Goal: Information Seeking & Learning: Learn about a topic

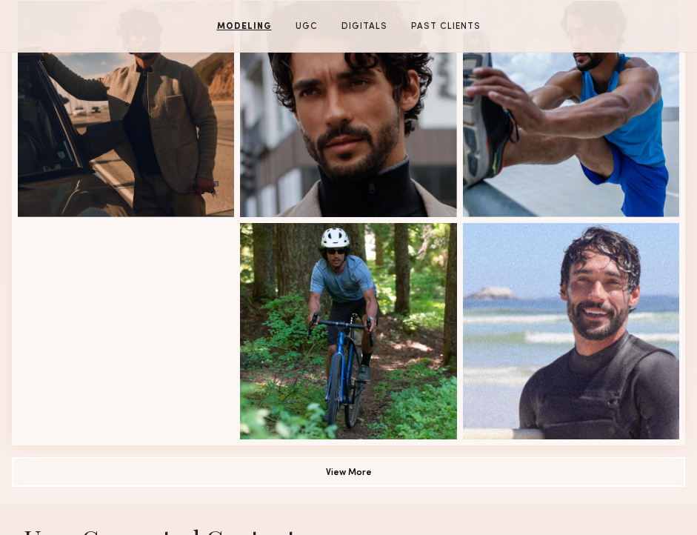
scroll to position [903, 0]
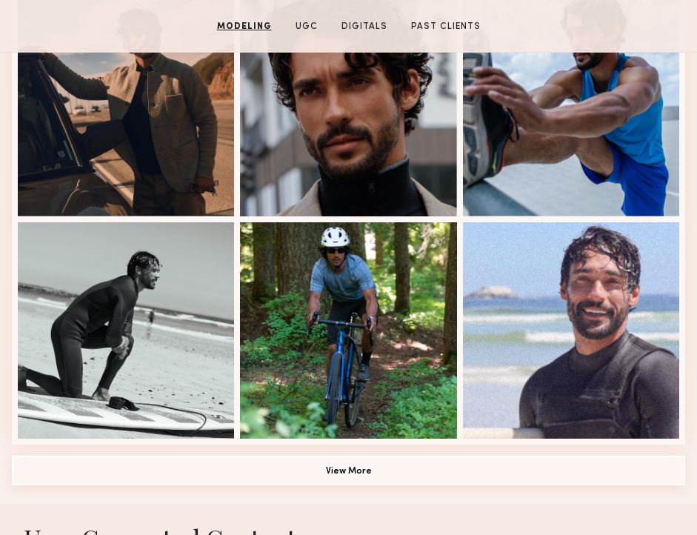
click at [218, 461] on button "View More" at bounding box center [348, 470] width 673 height 30
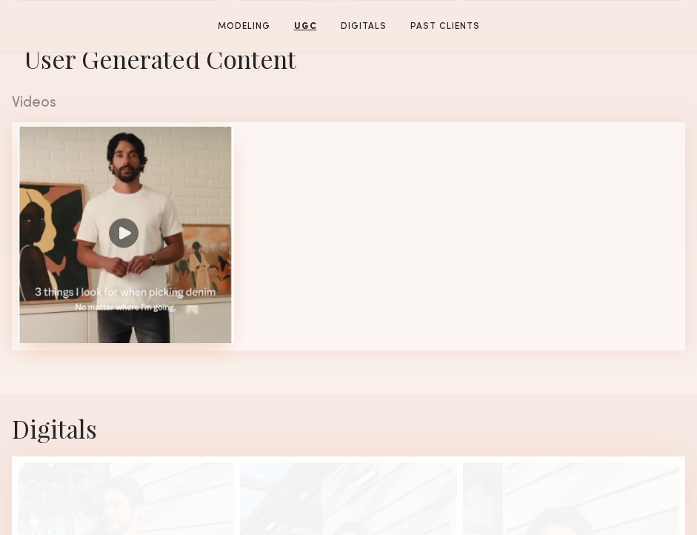
scroll to position [2214, 0]
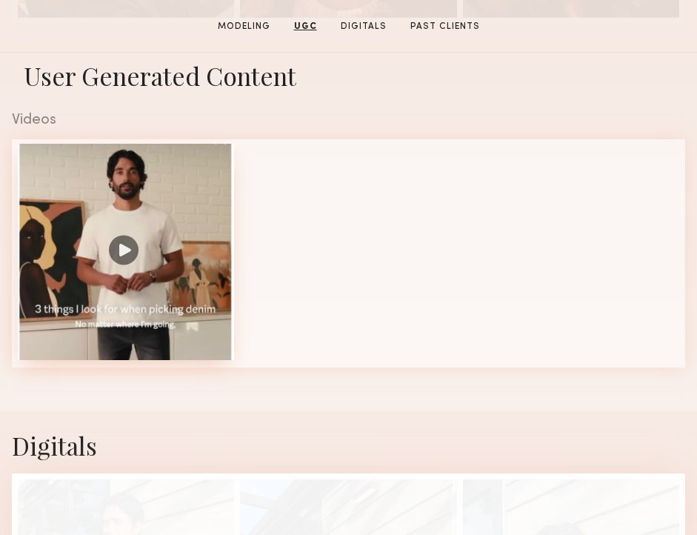
click at [192, 256] on div at bounding box center [126, 252] width 216 height 216
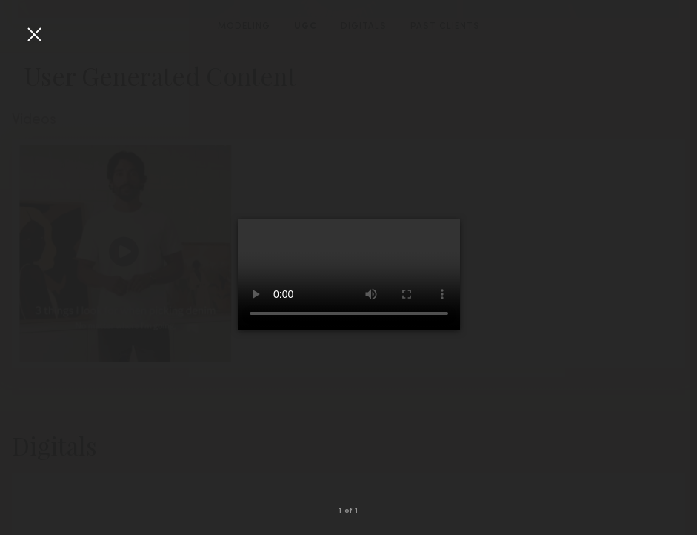
click at [36, 32] on div at bounding box center [34, 34] width 24 height 24
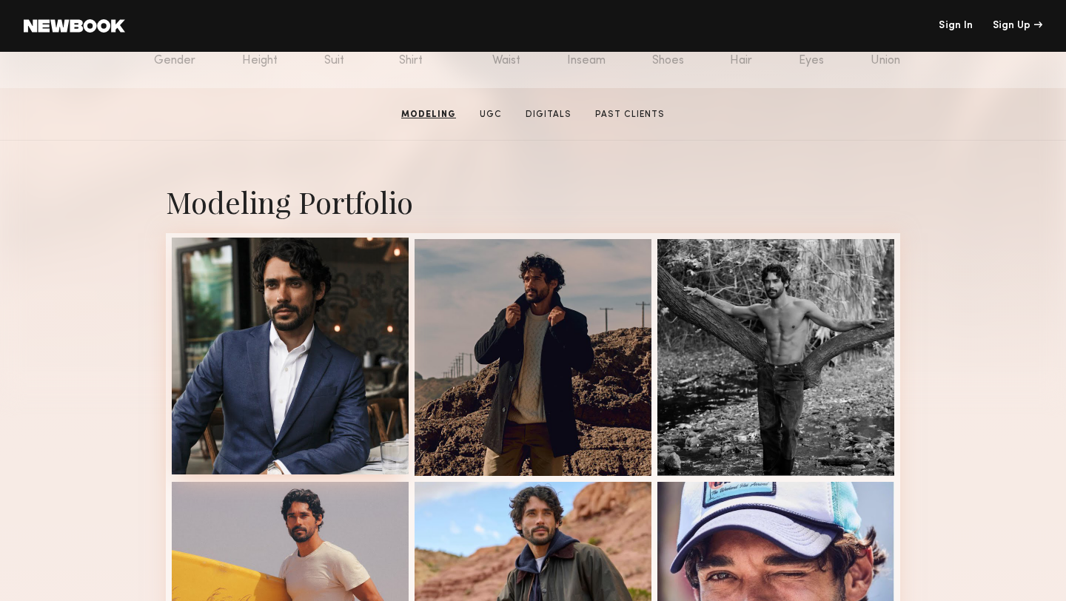
scroll to position [204, 0]
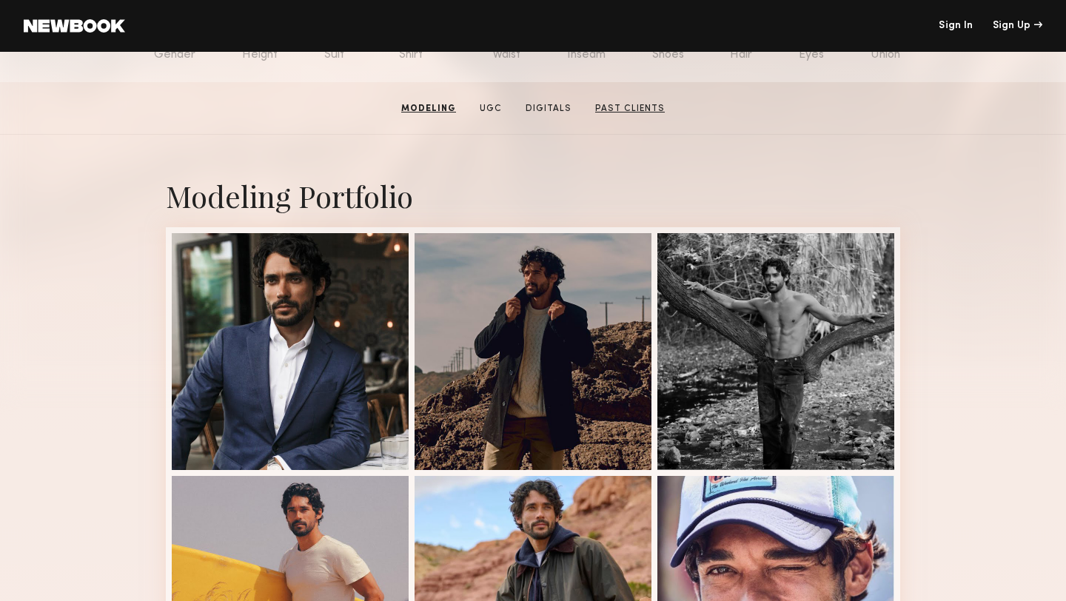
click at [632, 106] on link "Past Clients" at bounding box center [629, 108] width 81 height 13
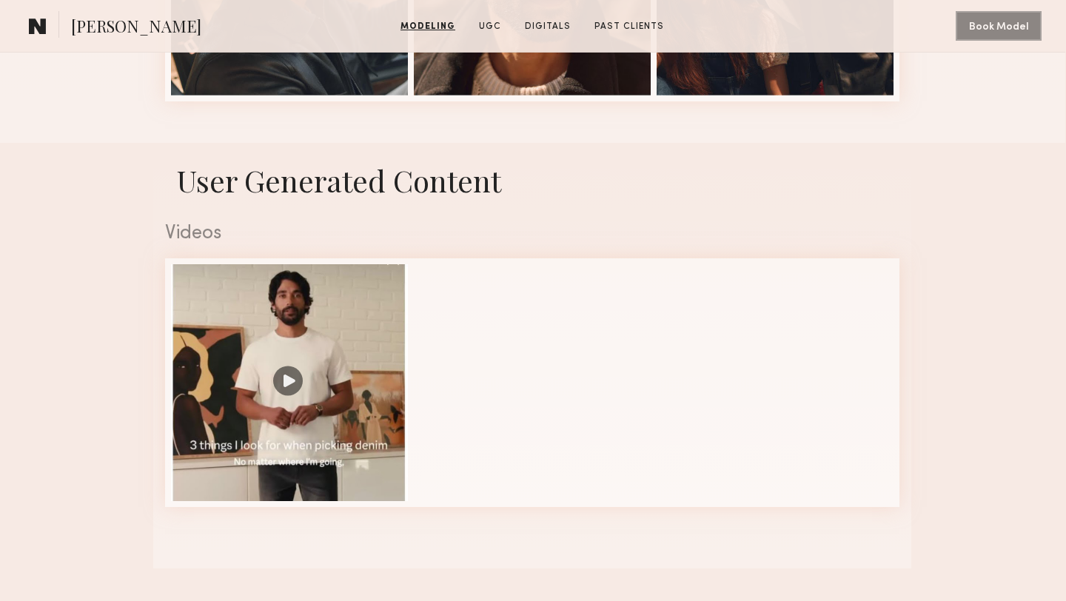
scroll to position [2327, 1]
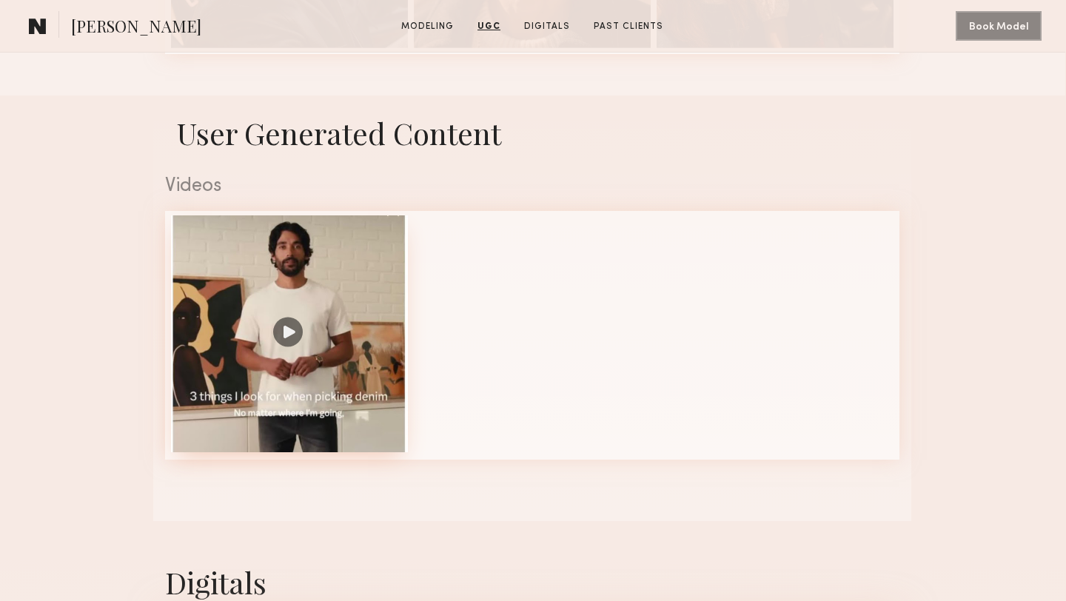
click at [310, 249] on div at bounding box center [289, 334] width 237 height 237
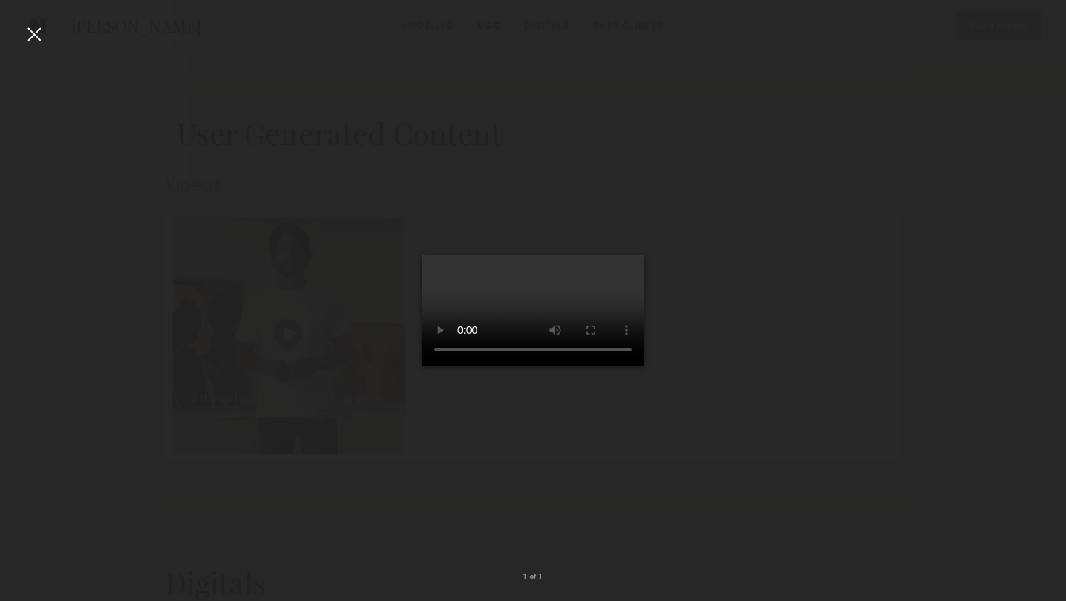
scroll to position [2327, 0]
click at [506, 331] on video at bounding box center [533, 310] width 222 height 111
click at [33, 35] on div at bounding box center [34, 34] width 24 height 24
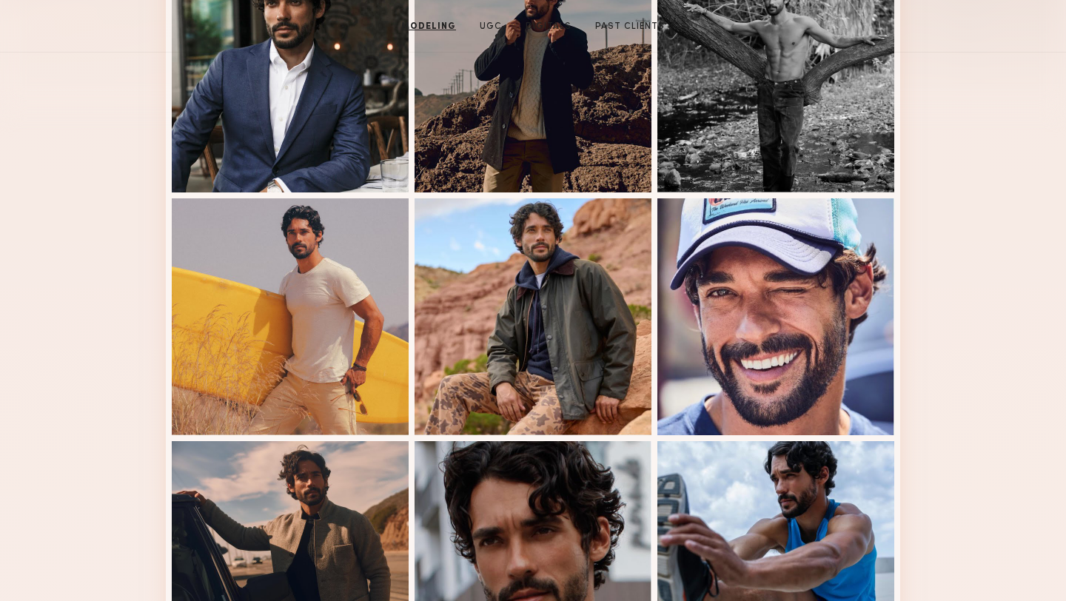
scroll to position [0, 0]
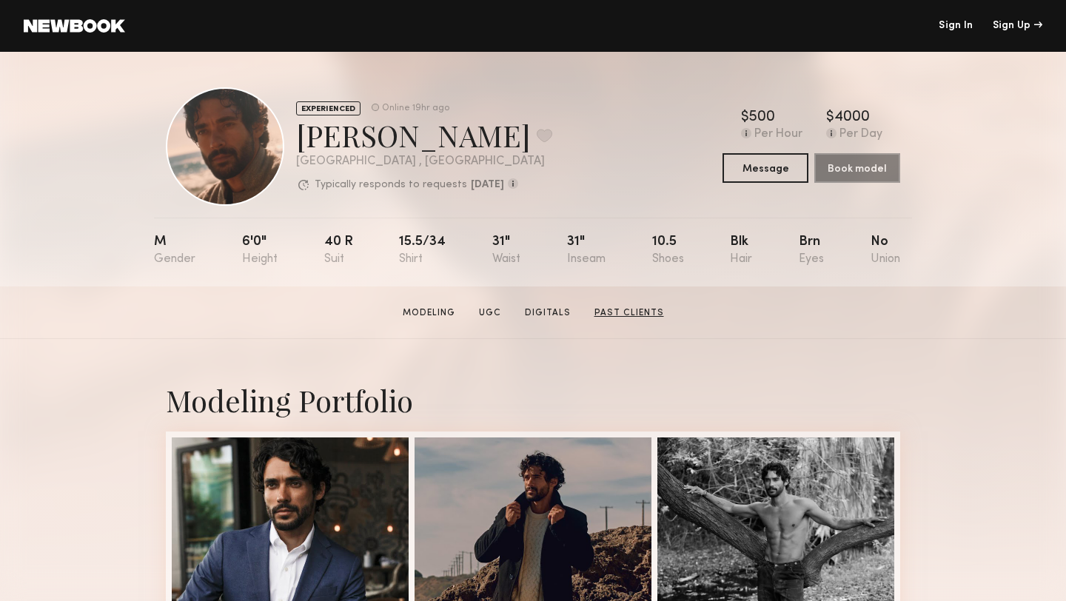
click at [603, 315] on link "Past Clients" at bounding box center [629, 313] width 81 height 13
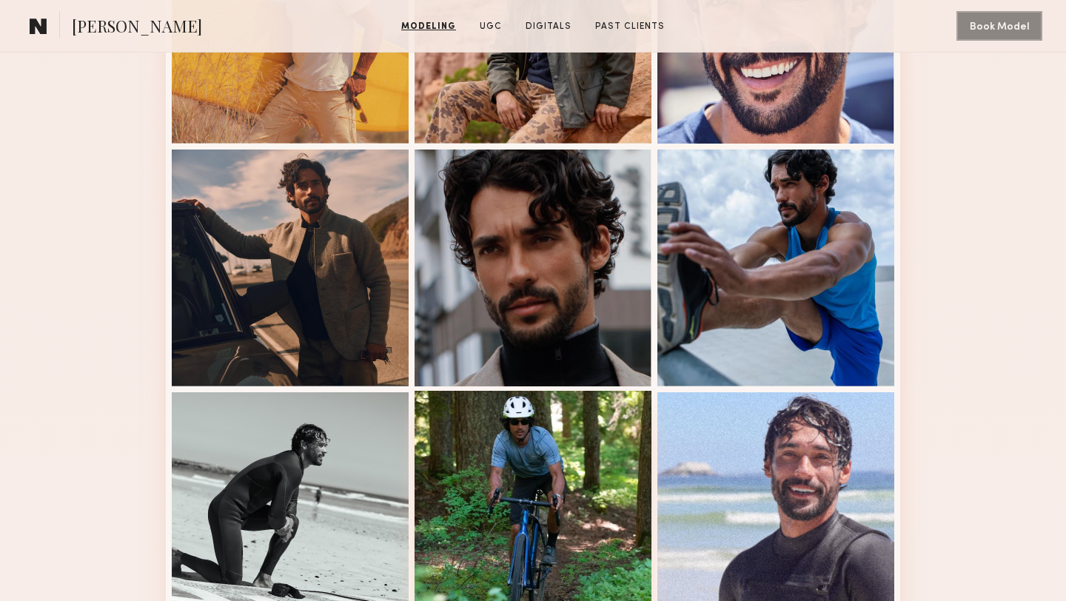
scroll to position [654, 0]
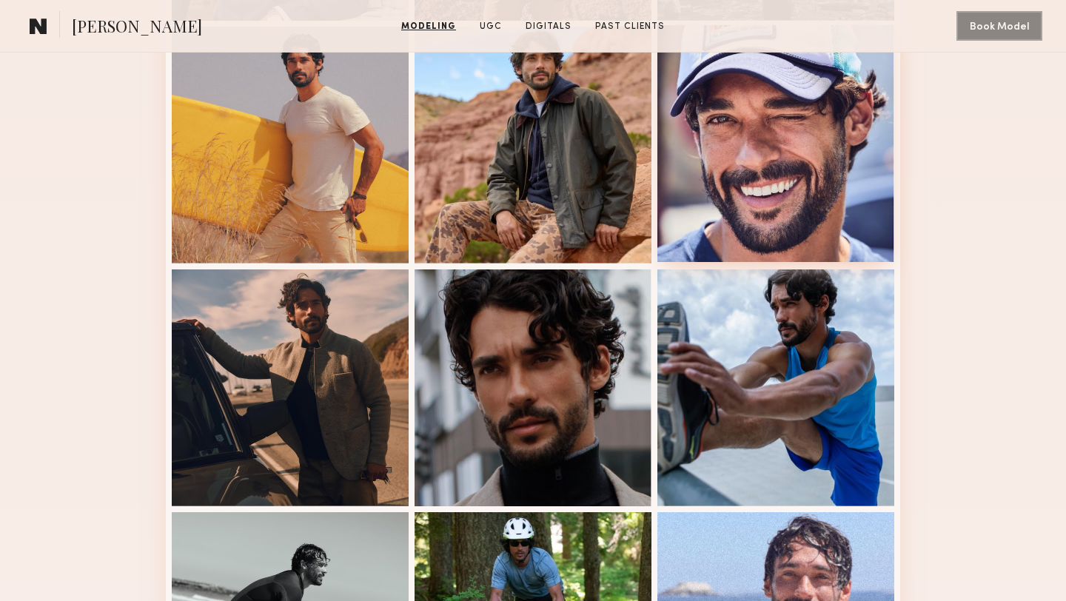
click at [696, 170] on div at bounding box center [776, 143] width 237 height 237
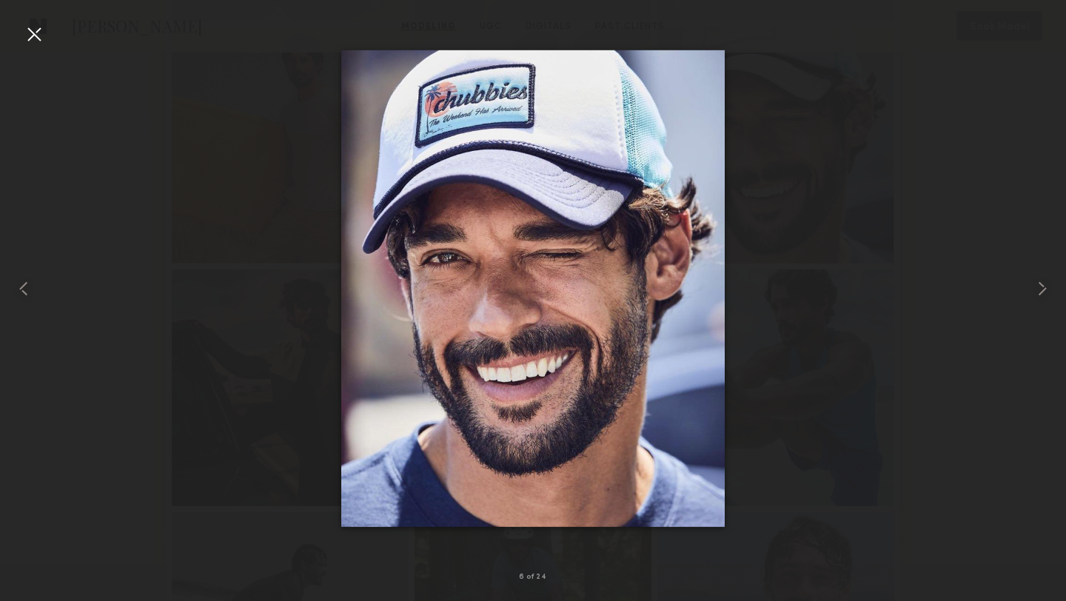
click at [44, 42] on div at bounding box center [34, 34] width 24 height 24
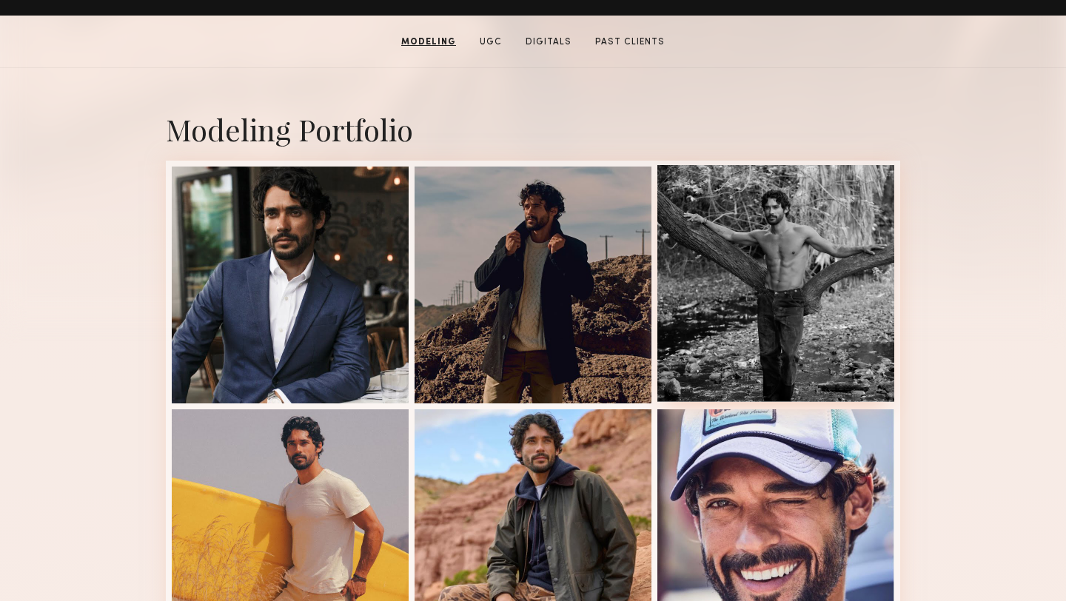
scroll to position [278, 0]
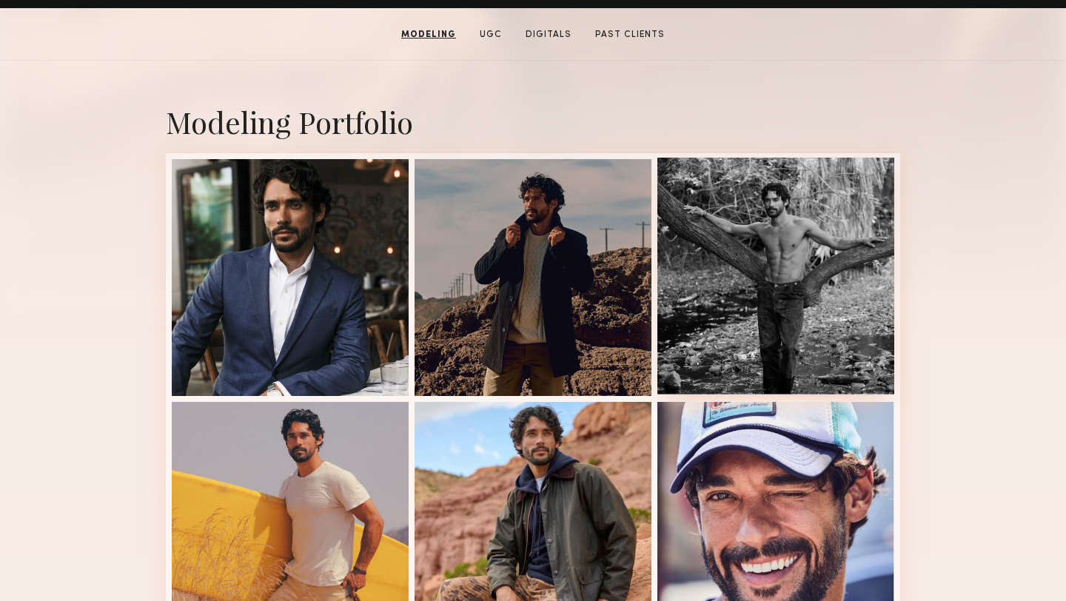
click at [688, 281] on div at bounding box center [776, 276] width 237 height 237
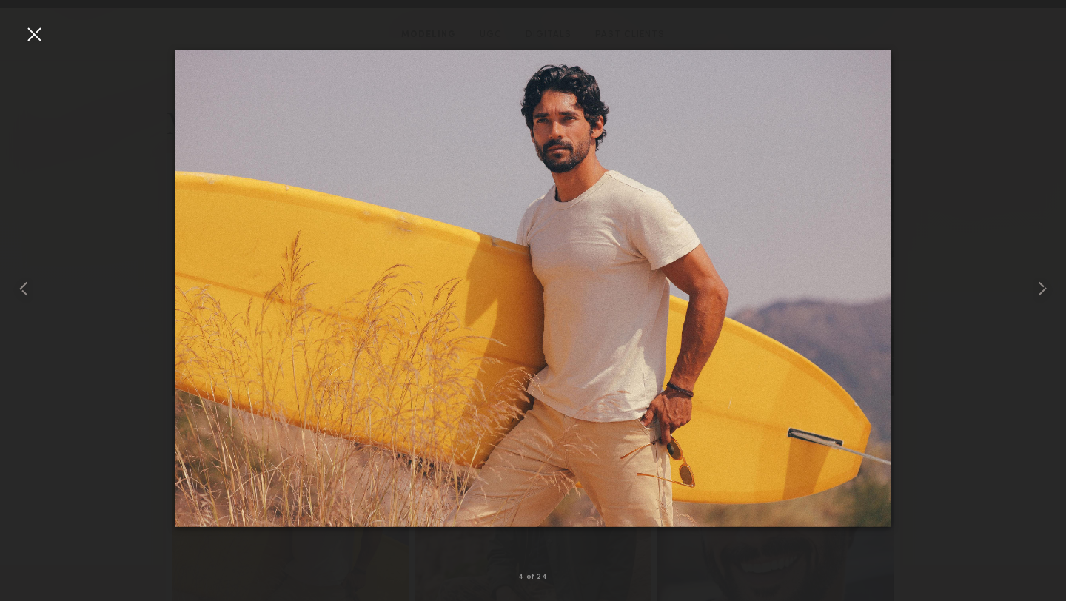
scroll to position [278, 12]
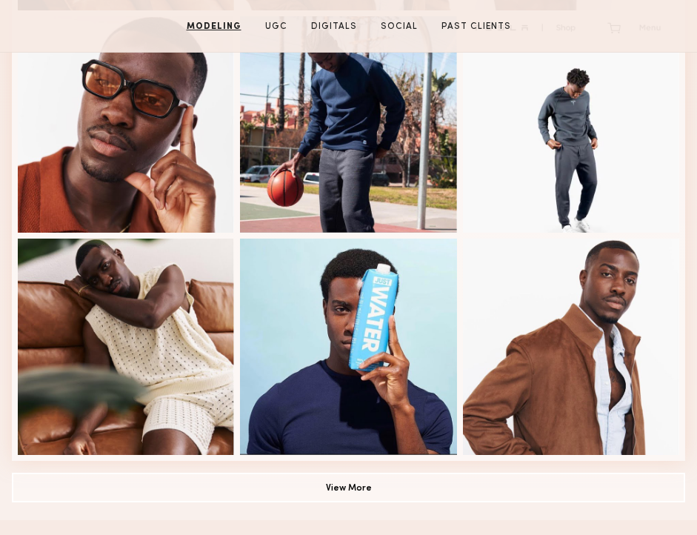
scroll to position [891, 0]
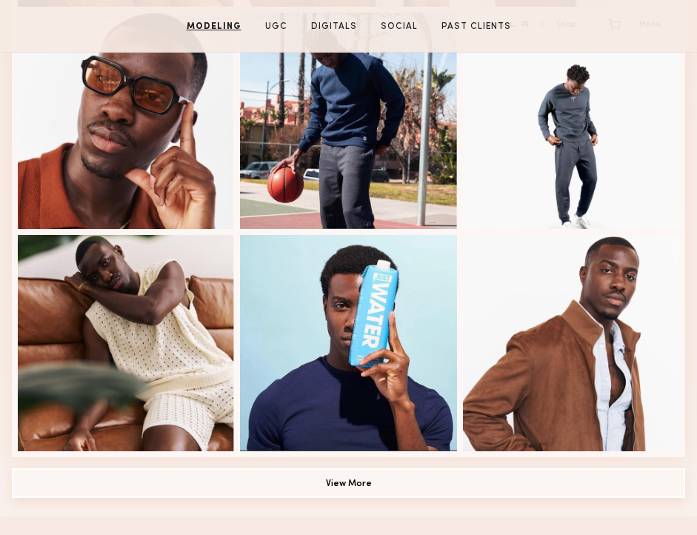
click at [292, 472] on button "View More" at bounding box center [348, 483] width 673 height 30
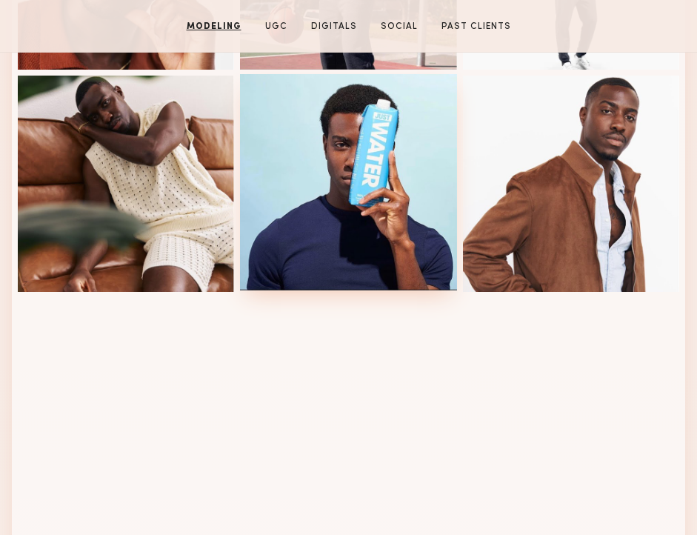
scroll to position [1144, 0]
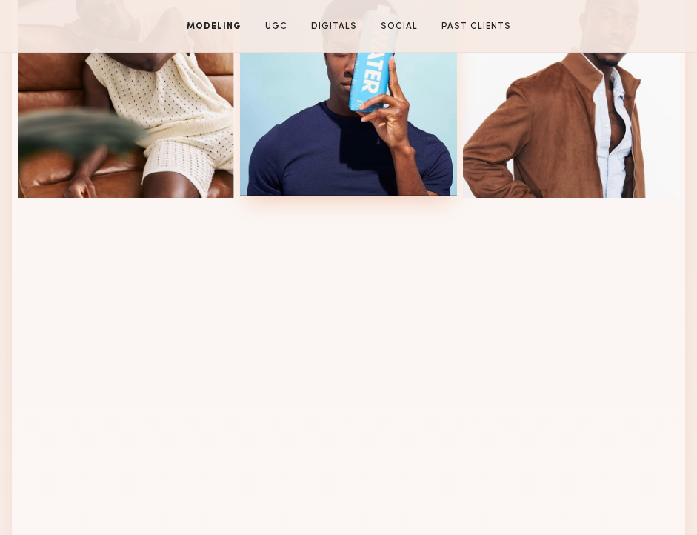
click at [346, 160] on div at bounding box center [348, 88] width 216 height 216
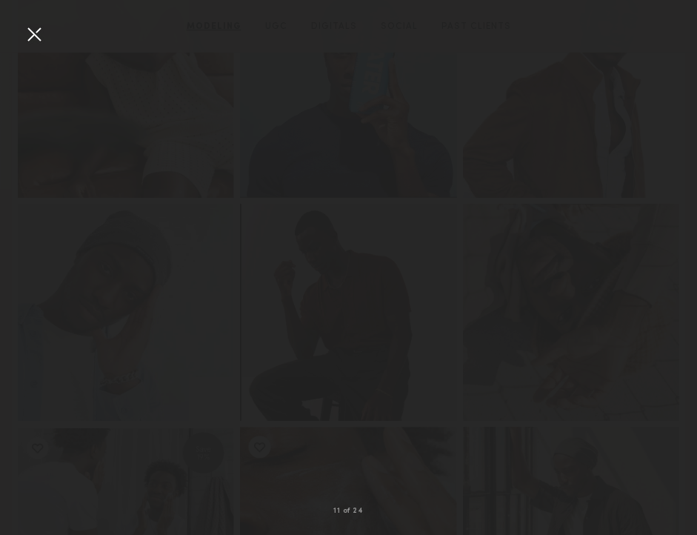
click at [36, 24] on div at bounding box center [34, 34] width 24 height 24
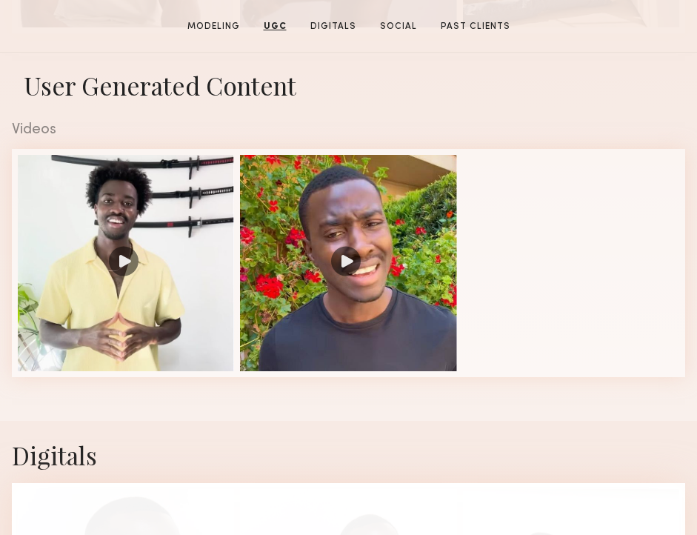
scroll to position [2235, 0]
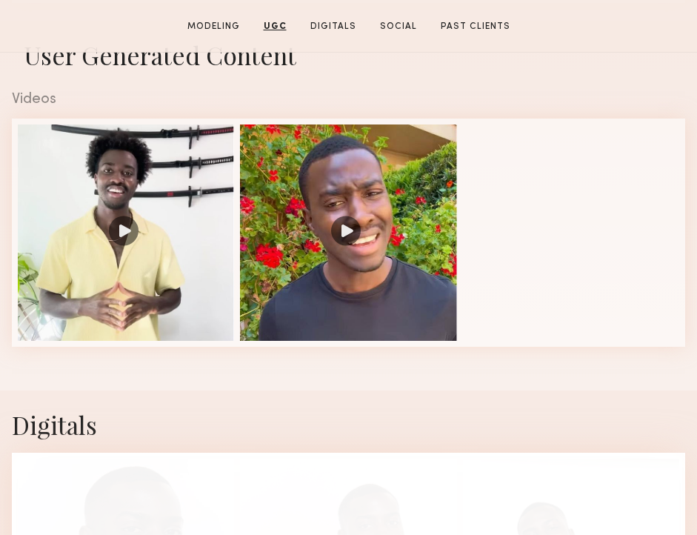
click at [584, 250] on nb-model-profile-images-feed at bounding box center [348, 232] width 673 height 228
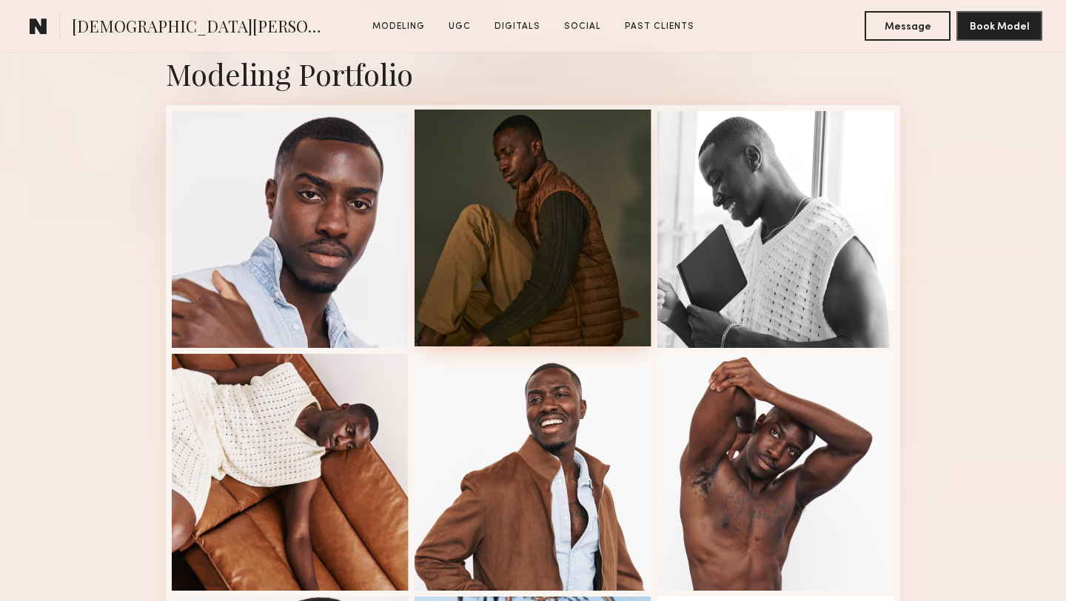
scroll to position [347, 0]
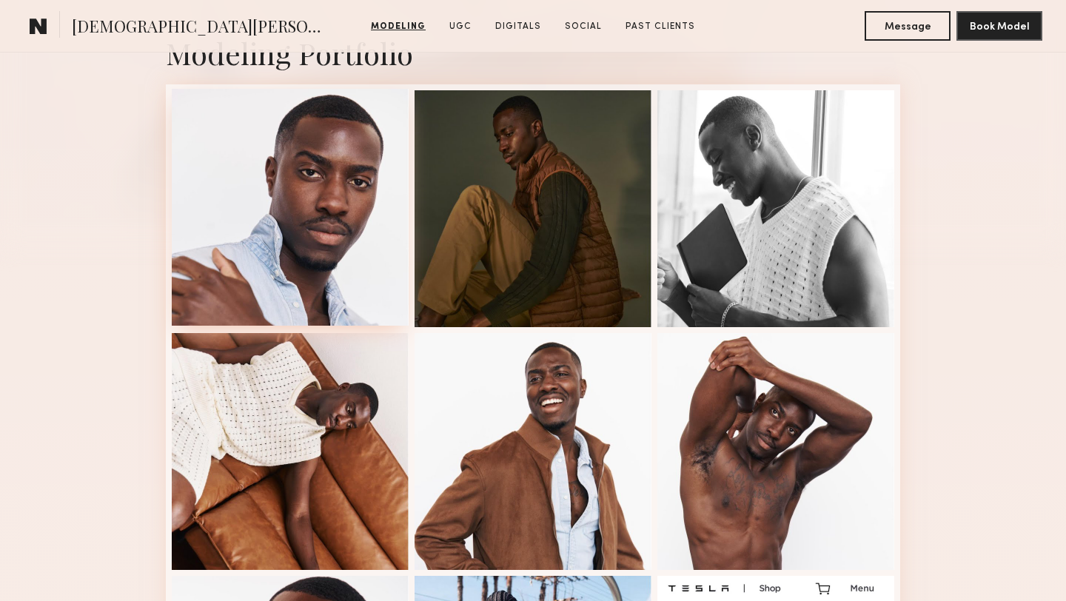
click at [348, 220] on div at bounding box center [290, 207] width 237 height 237
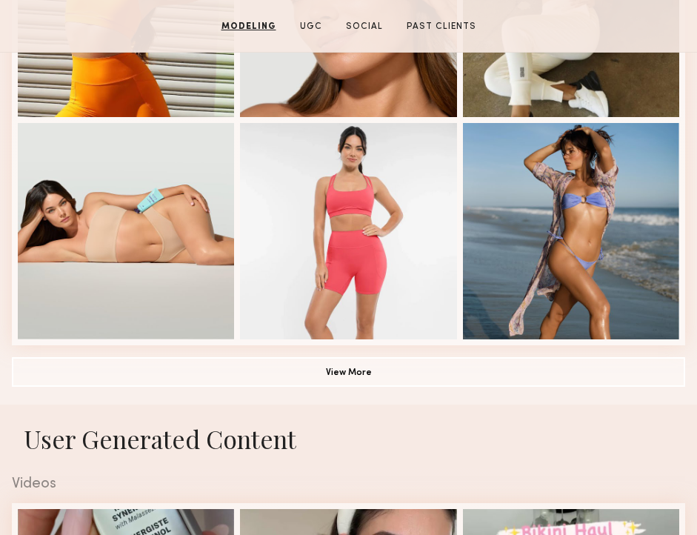
scroll to position [1017, 0]
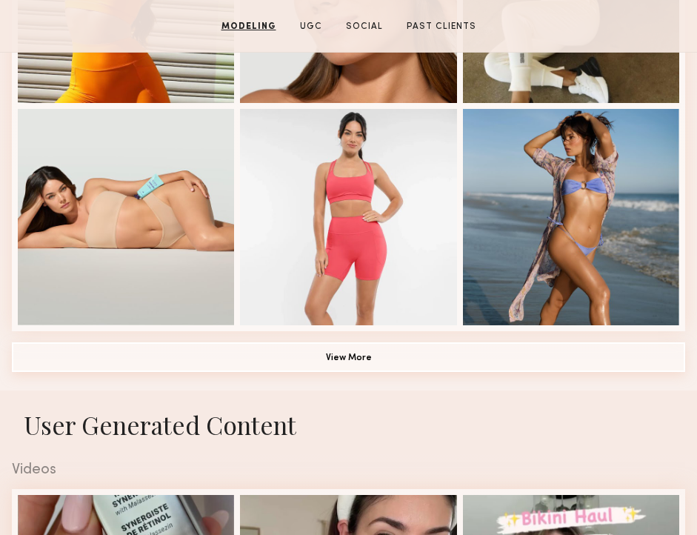
click at [281, 351] on button "View More" at bounding box center [348, 357] width 673 height 30
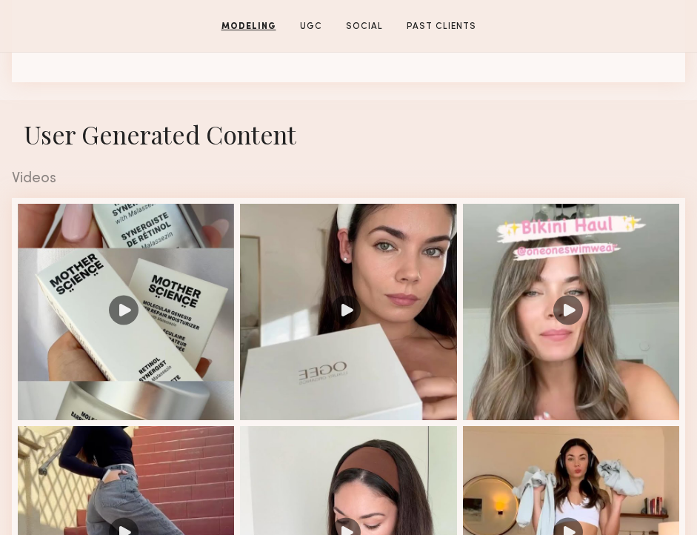
scroll to position [2231, 0]
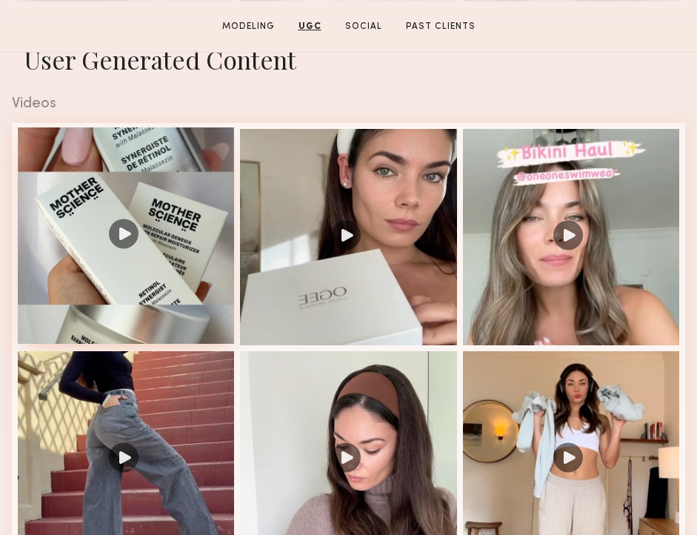
click at [146, 264] on div at bounding box center [126, 235] width 216 height 216
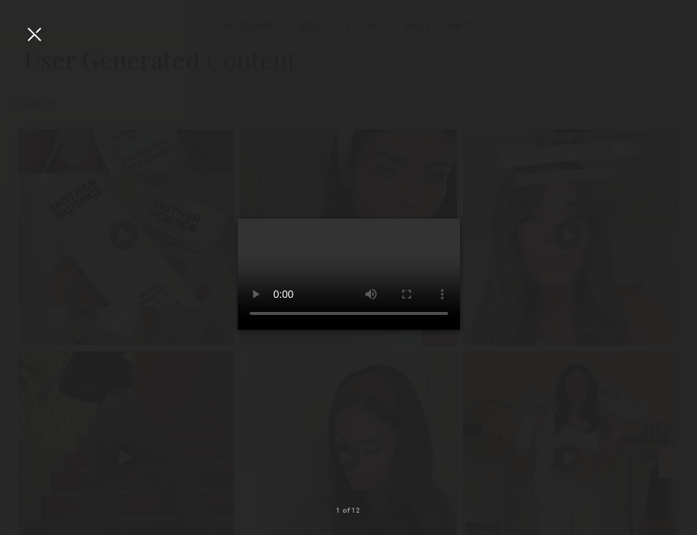
click at [35, 36] on div at bounding box center [34, 34] width 24 height 24
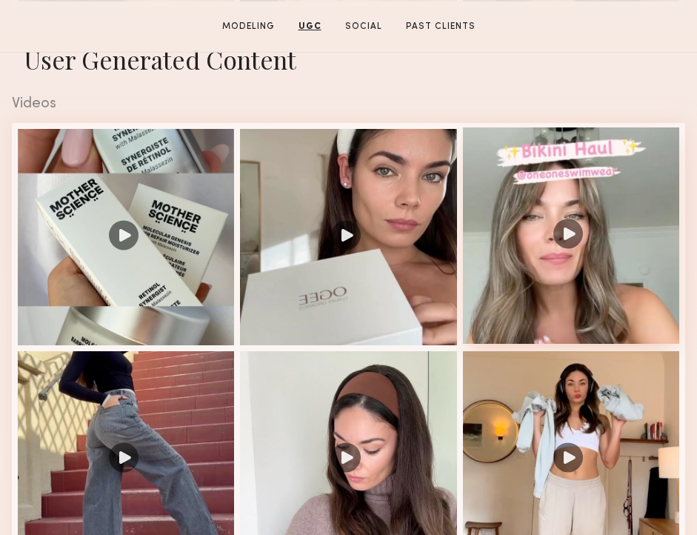
click at [569, 312] on div at bounding box center [571, 235] width 216 height 216
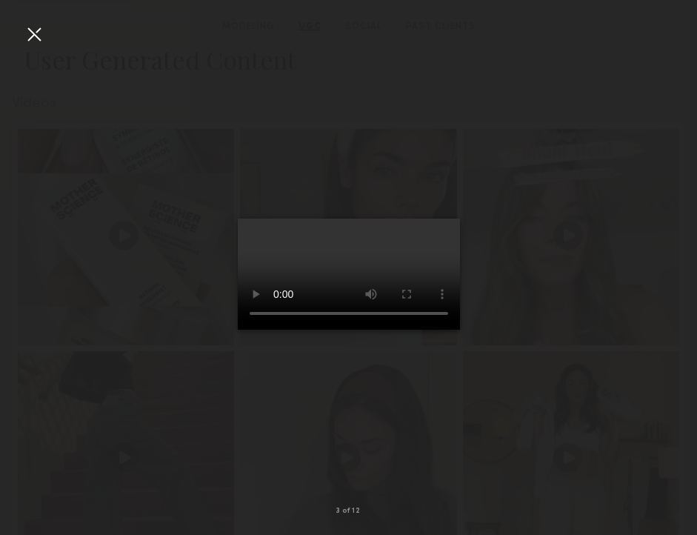
click at [376, 307] on video at bounding box center [349, 273] width 222 height 111
click at [36, 32] on div at bounding box center [34, 34] width 24 height 24
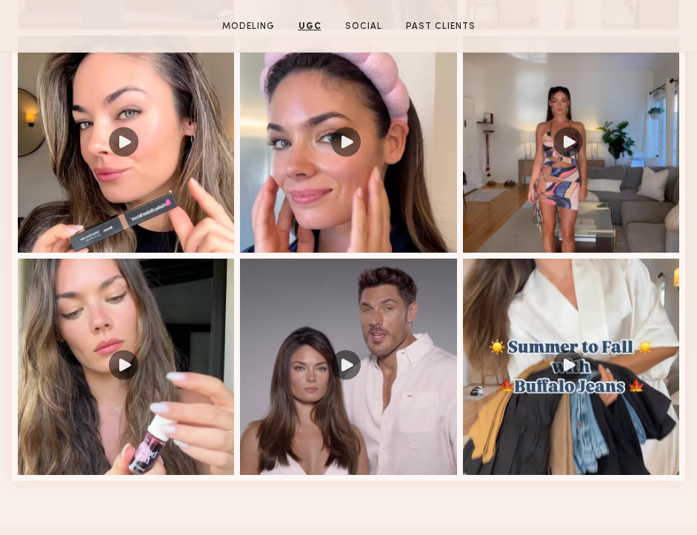
scroll to position [2772, 0]
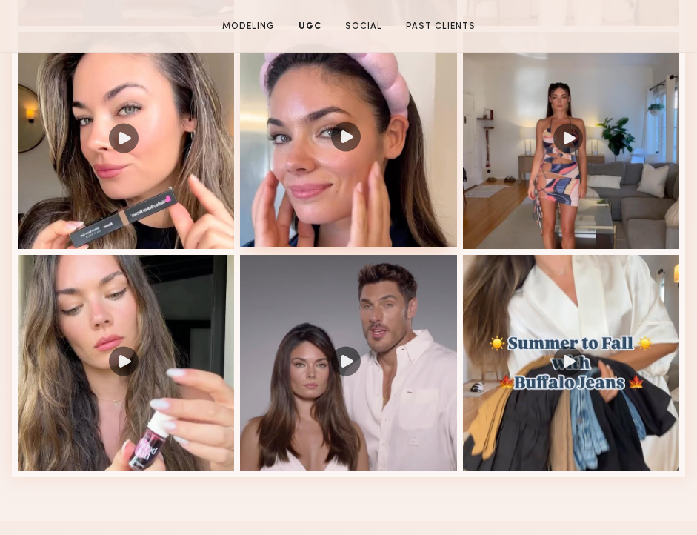
click at [297, 182] on div at bounding box center [348, 138] width 216 height 216
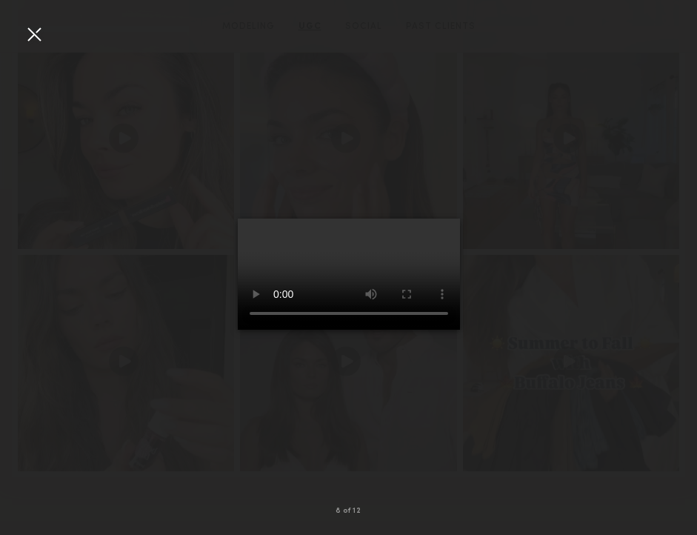
click at [31, 31] on div at bounding box center [34, 34] width 24 height 24
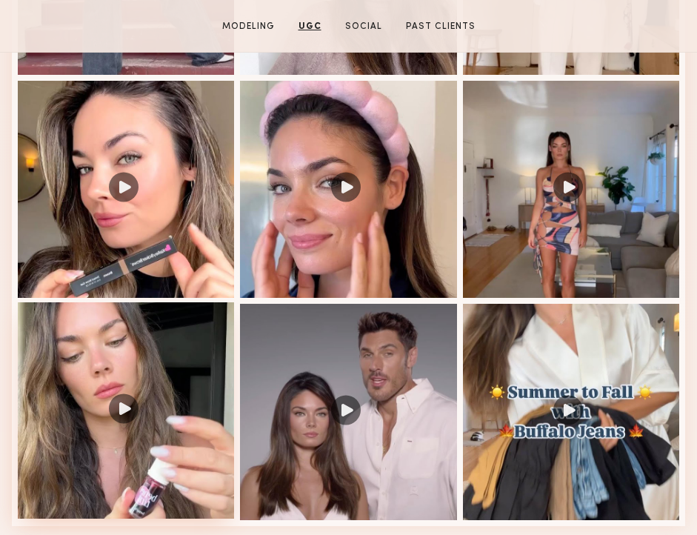
scroll to position [2680, 0]
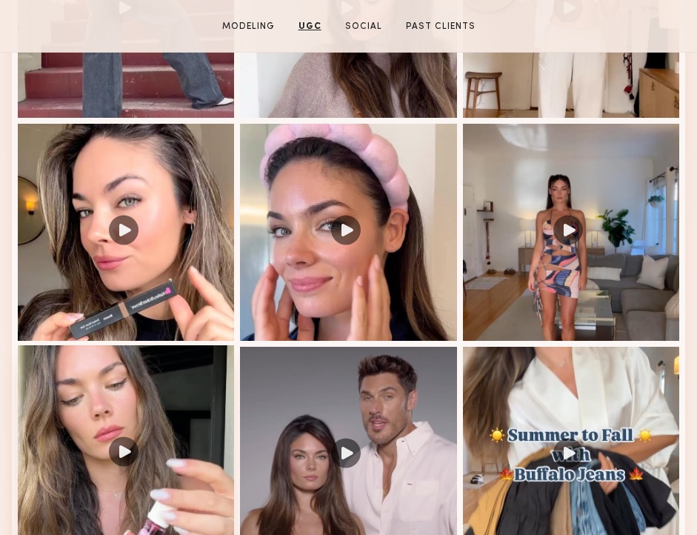
click at [136, 384] on div at bounding box center [126, 453] width 216 height 216
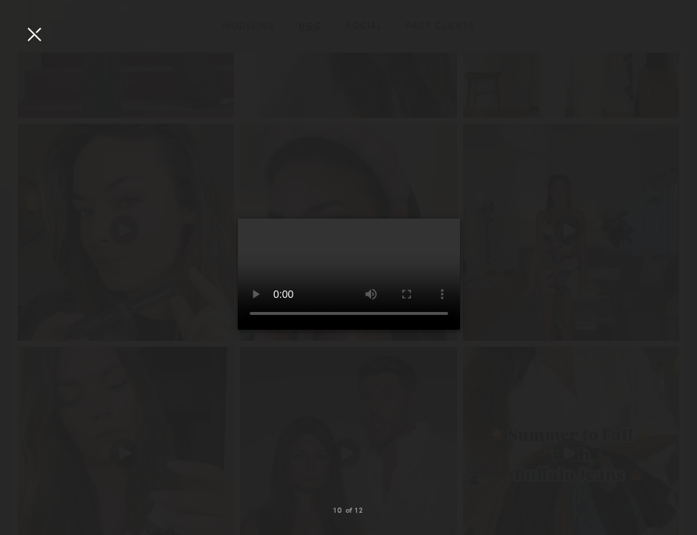
click at [35, 32] on div at bounding box center [34, 34] width 24 height 24
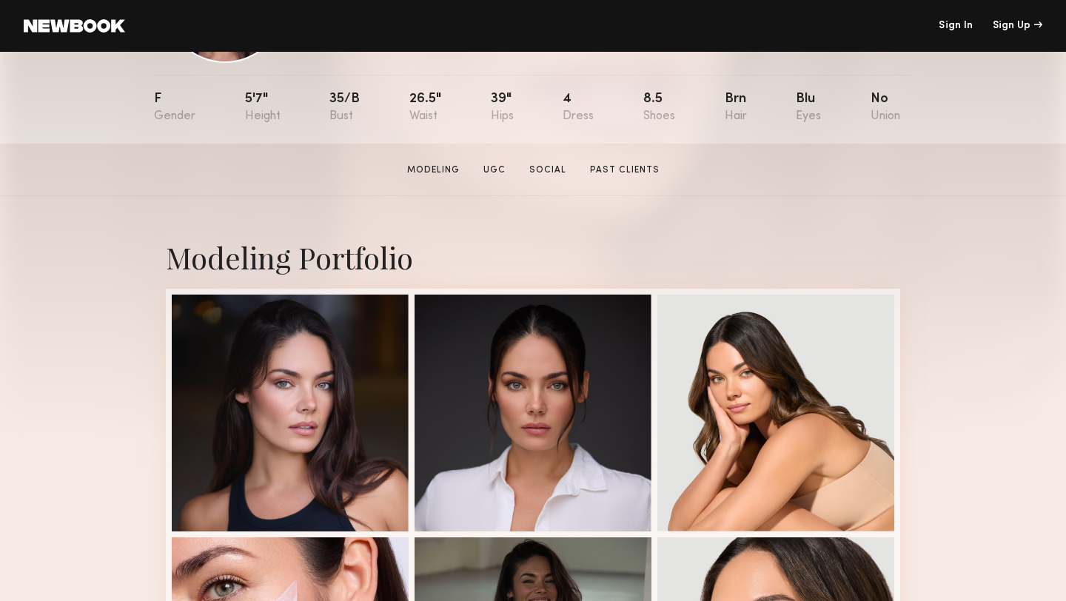
scroll to position [0, 0]
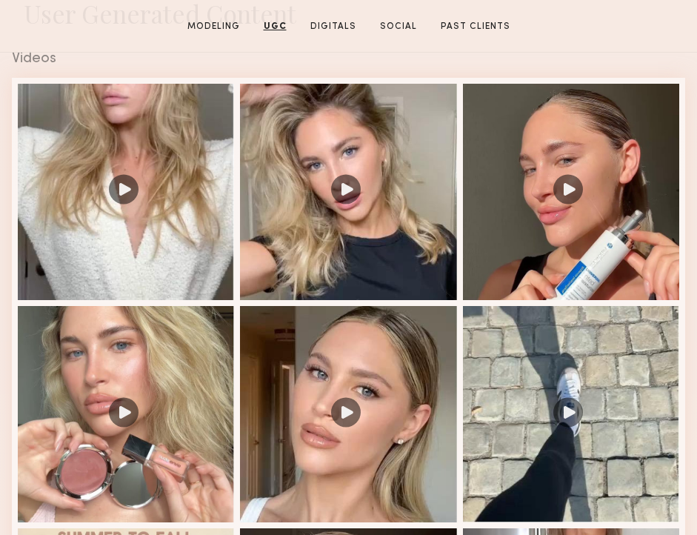
scroll to position [1377, 0]
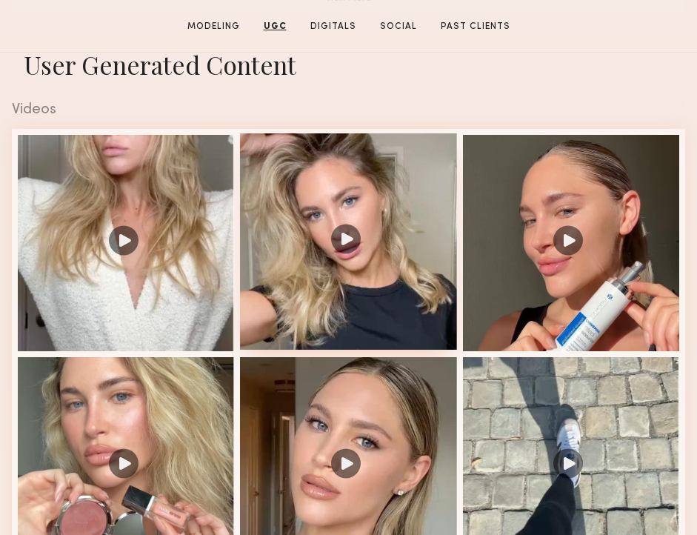
click at [408, 283] on div at bounding box center [348, 241] width 216 height 216
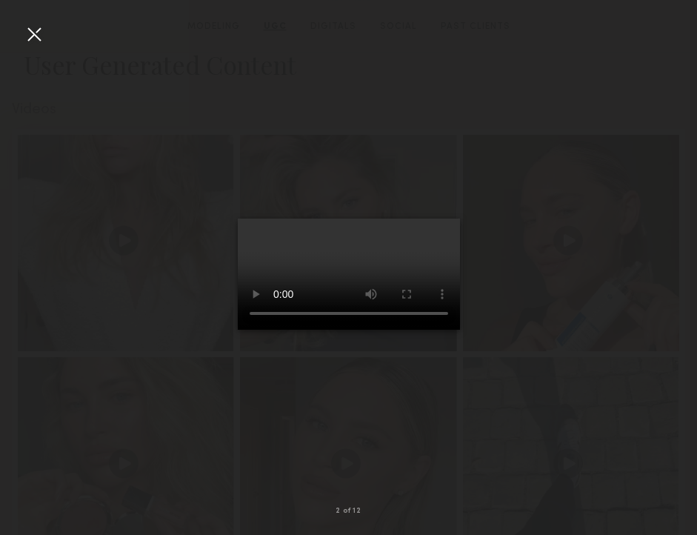
click at [37, 33] on div at bounding box center [34, 34] width 24 height 24
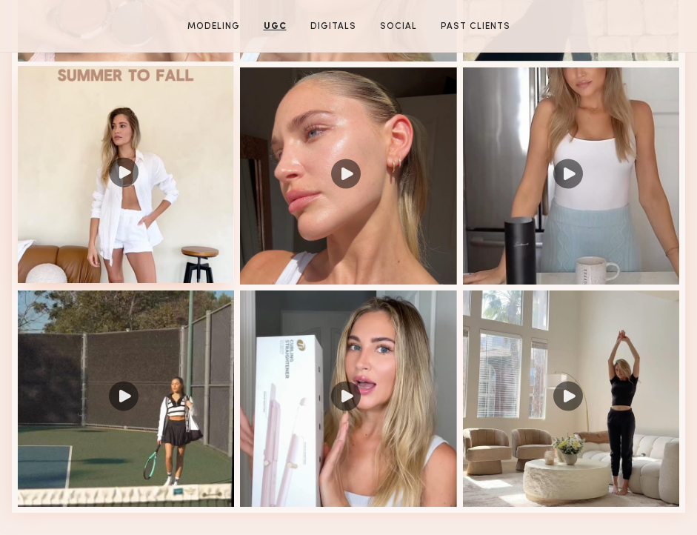
scroll to position [1950, 0]
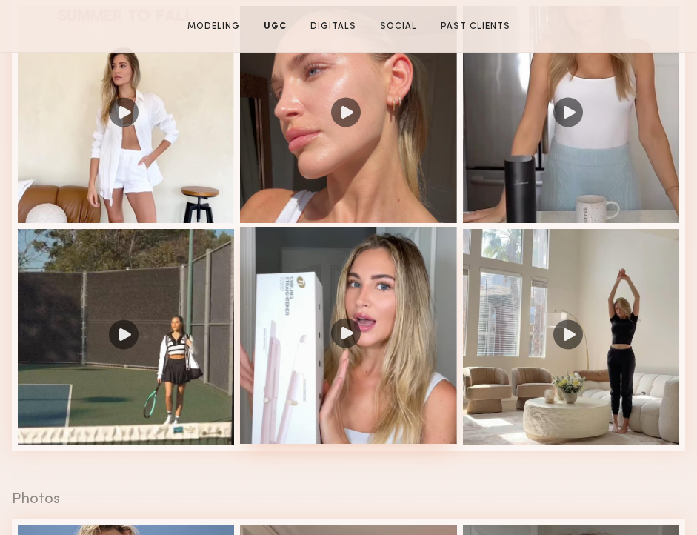
click at [333, 285] on div at bounding box center [348, 335] width 216 height 216
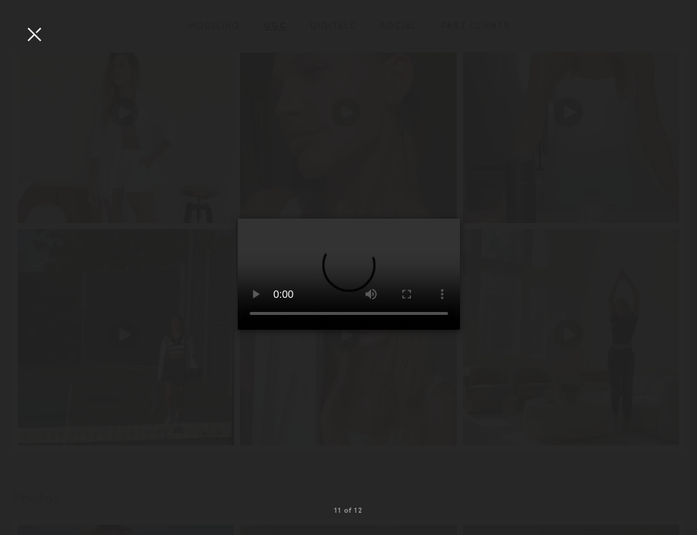
click at [35, 26] on div at bounding box center [34, 34] width 24 height 24
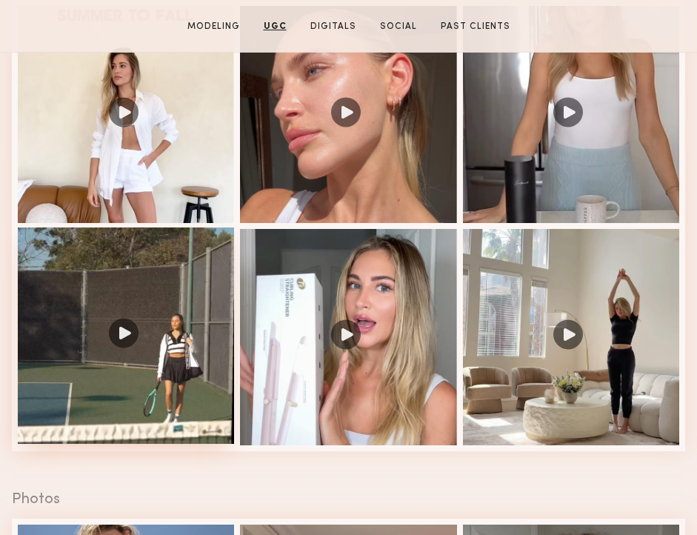
click at [164, 373] on div at bounding box center [126, 335] width 216 height 216
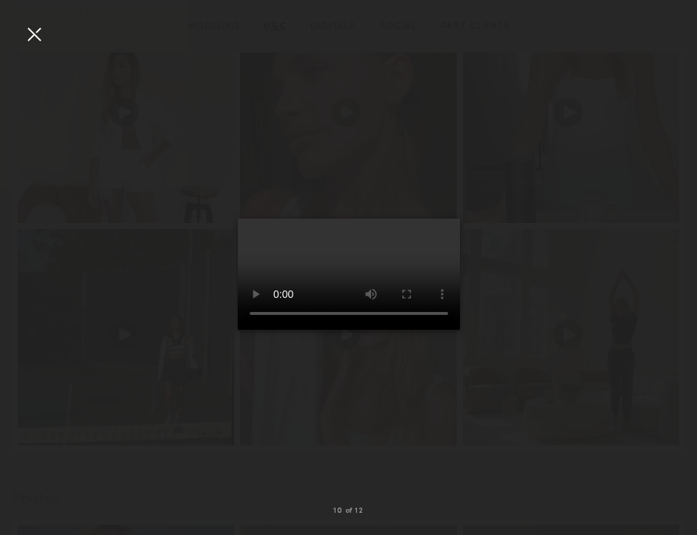
click at [30, 24] on div at bounding box center [34, 34] width 24 height 24
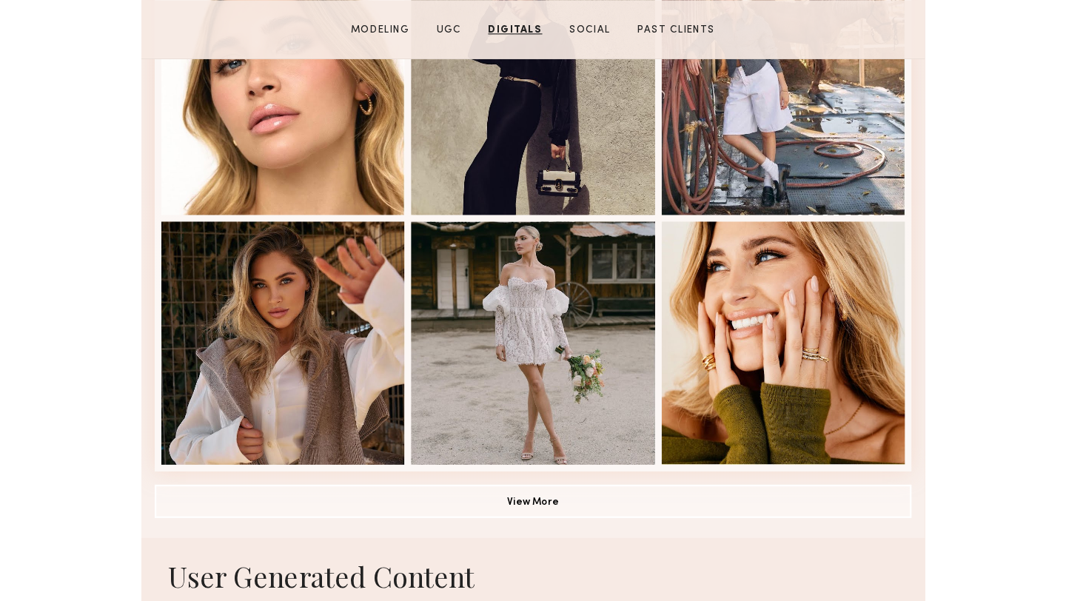
scroll to position [0, 0]
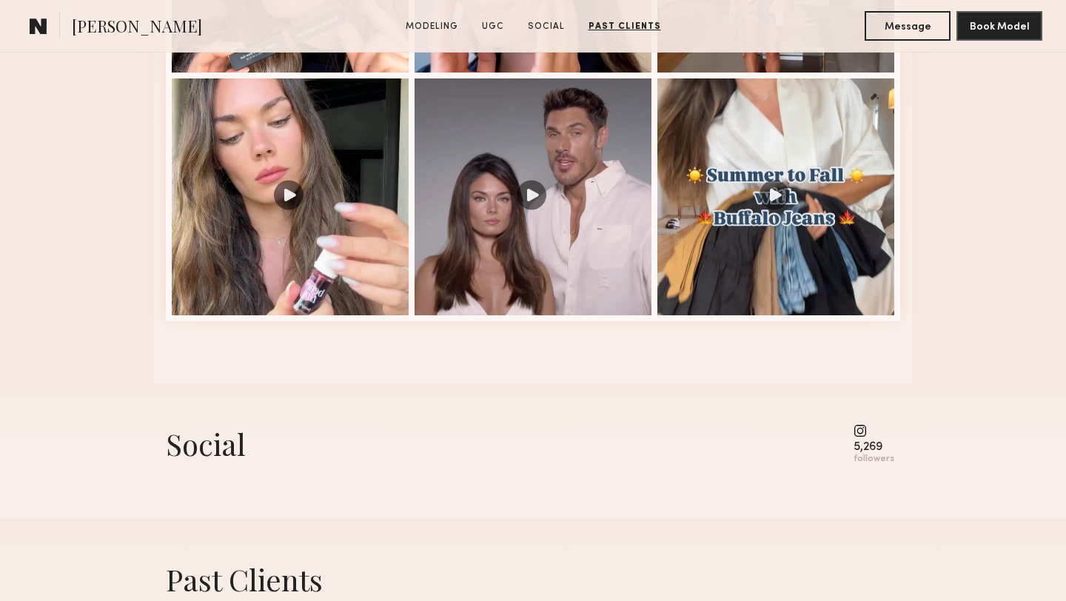
scroll to position [2235, 0]
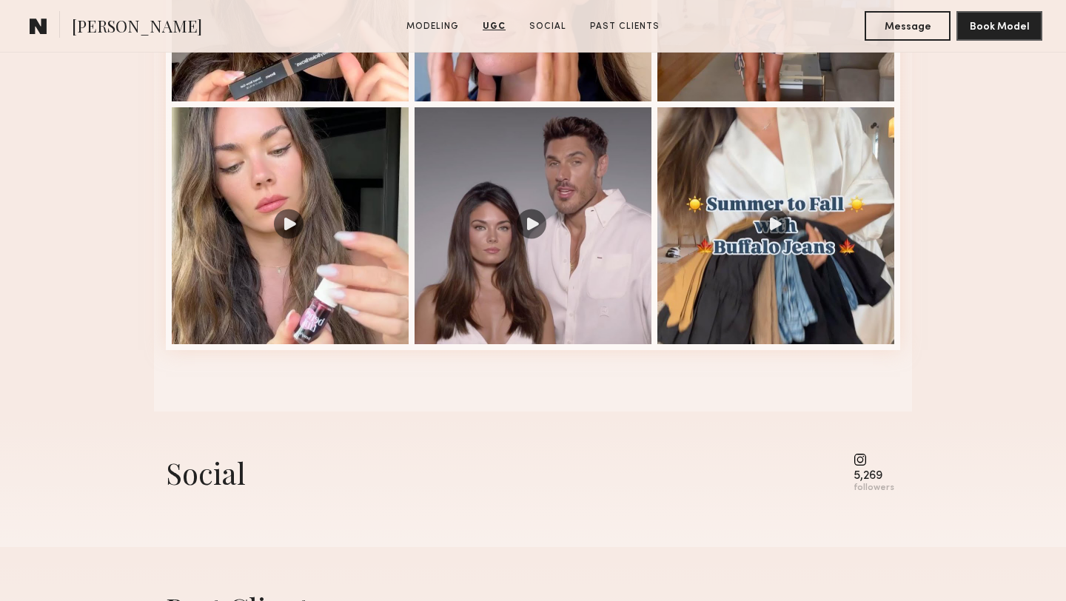
click at [860, 460] on common-icon at bounding box center [874, 459] width 41 height 13
click at [873, 467] on div "5,269 followers" at bounding box center [874, 473] width 41 height 41
click at [868, 456] on common-icon at bounding box center [874, 459] width 41 height 13
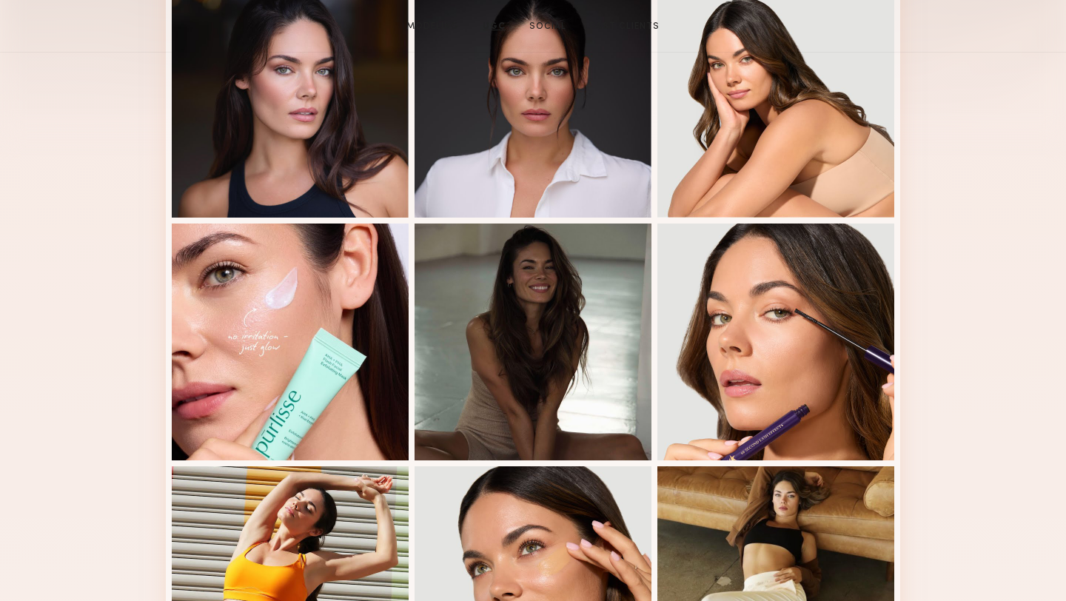
scroll to position [0, 0]
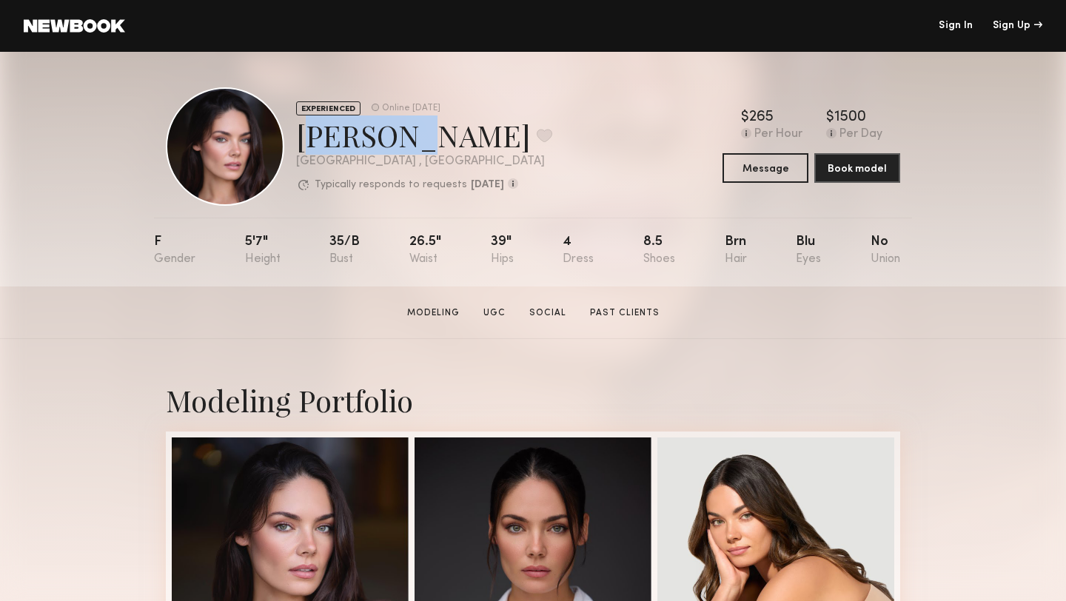
drag, startPoint x: 397, startPoint y: 142, endPoint x: 298, endPoint y: 138, distance: 98.6
click at [298, 138] on div "Caina F. Favorite" at bounding box center [424, 135] width 256 height 39
copy div "Caina F"
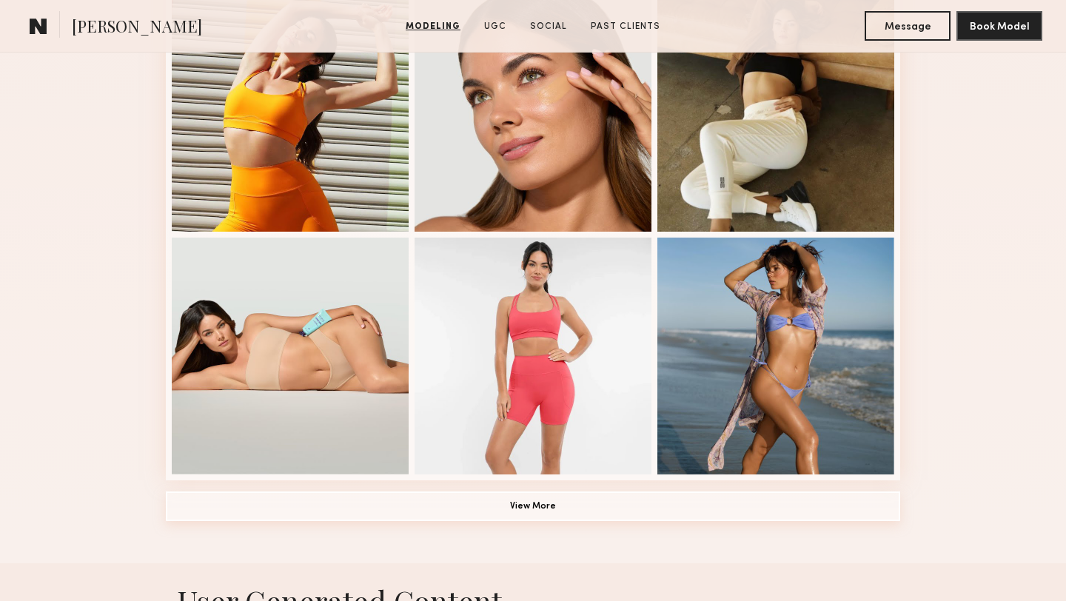
scroll to position [992, 0]
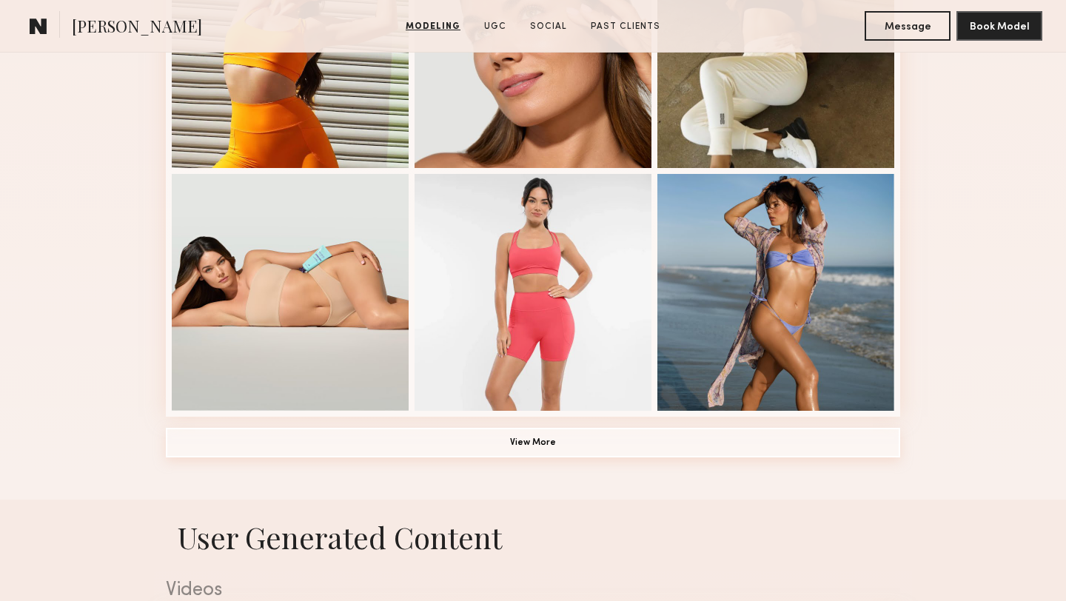
click at [417, 438] on button "View More" at bounding box center [533, 443] width 735 height 30
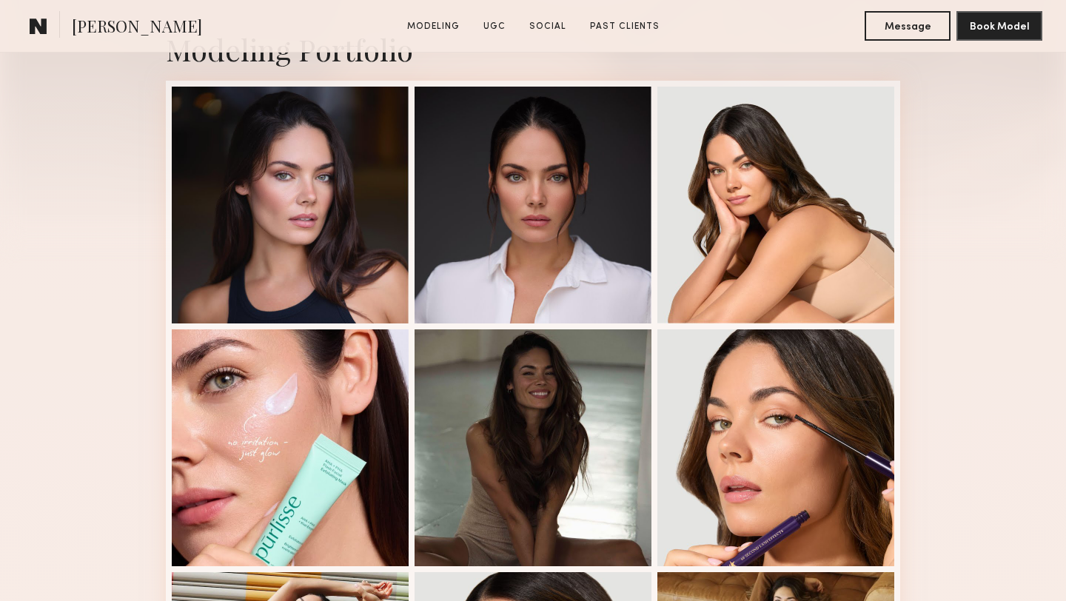
scroll to position [384, 0]
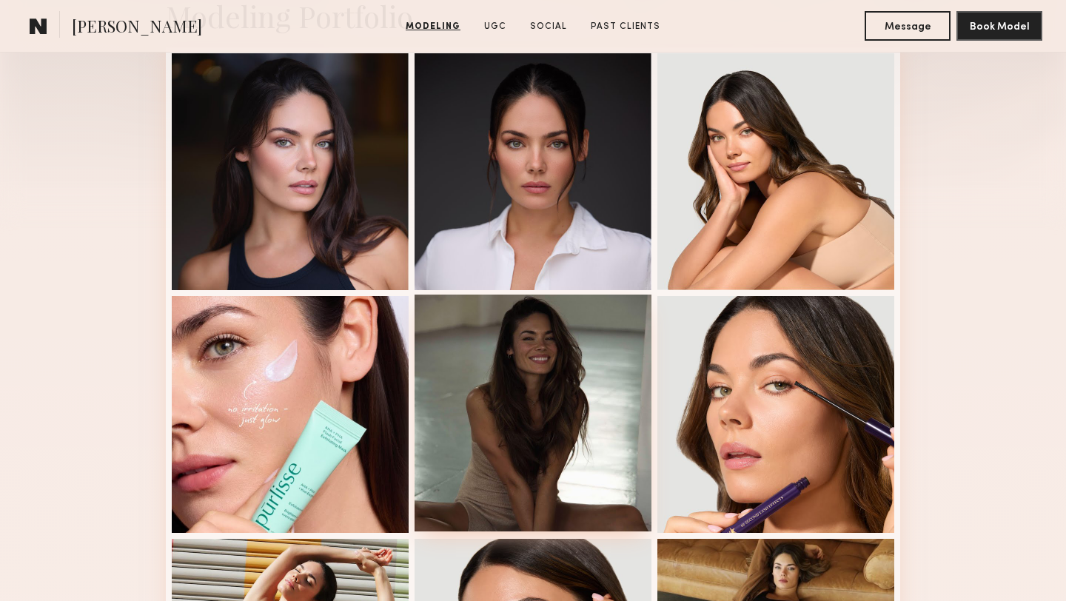
click at [531, 396] on div at bounding box center [533, 413] width 237 height 237
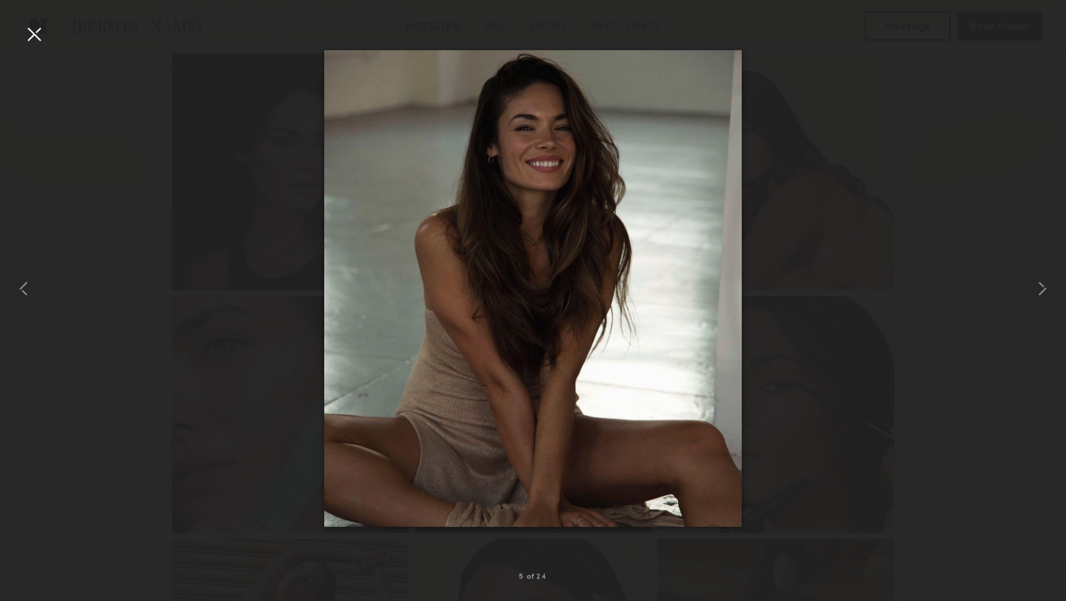
click at [24, 34] on div at bounding box center [34, 34] width 24 height 24
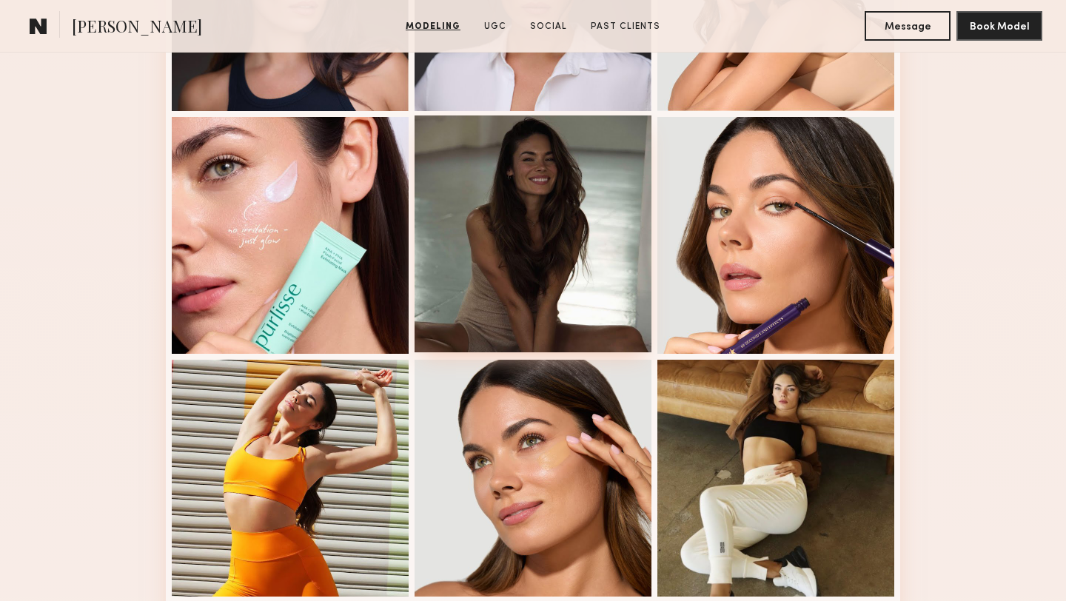
scroll to position [567, 0]
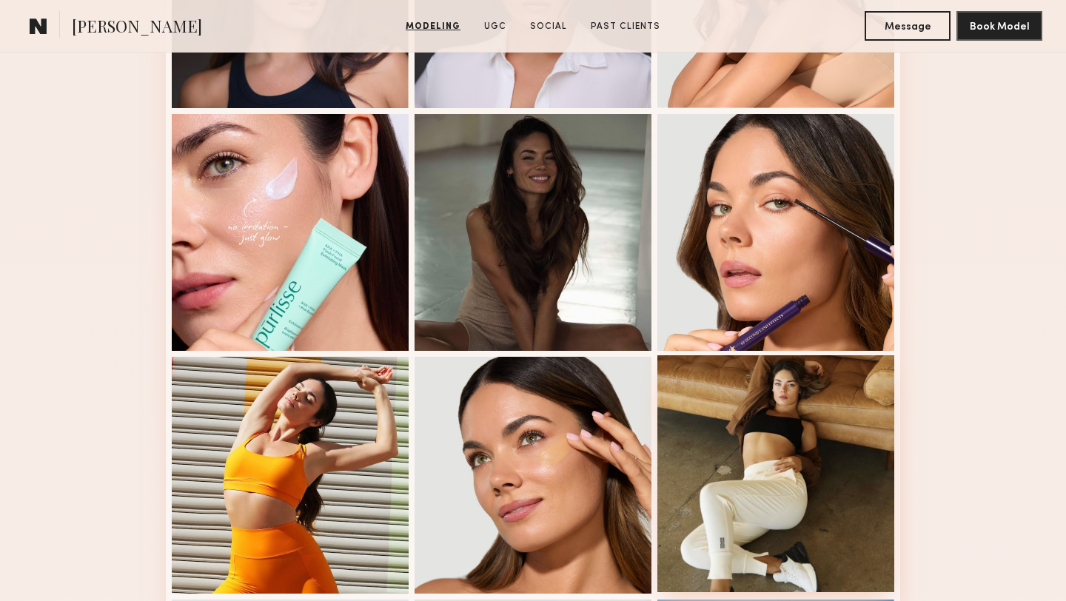
click at [786, 409] on div at bounding box center [776, 473] width 237 height 237
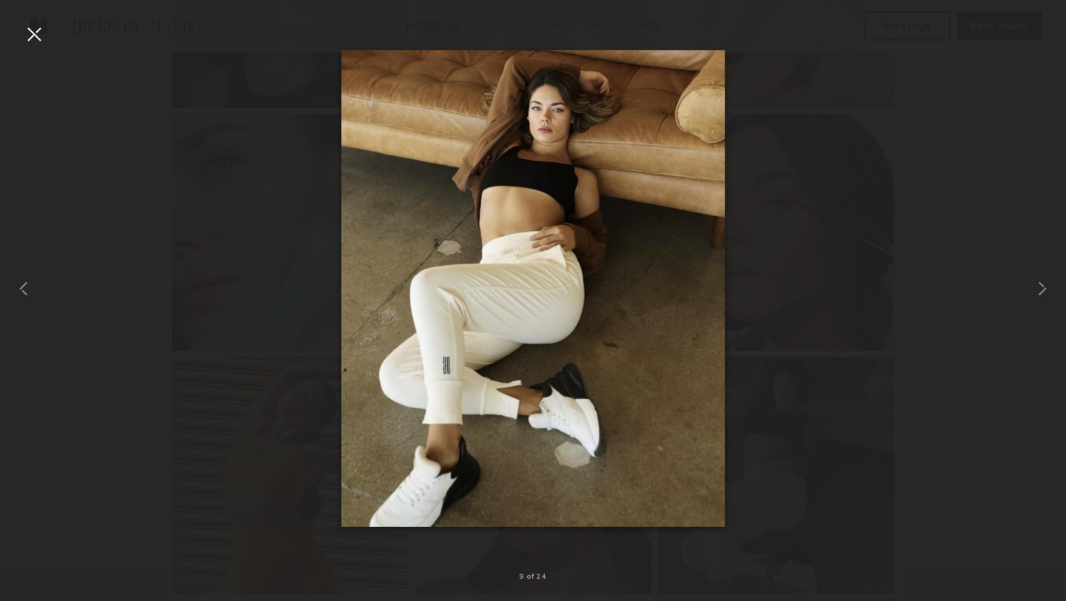
click at [27, 33] on div at bounding box center [34, 34] width 24 height 24
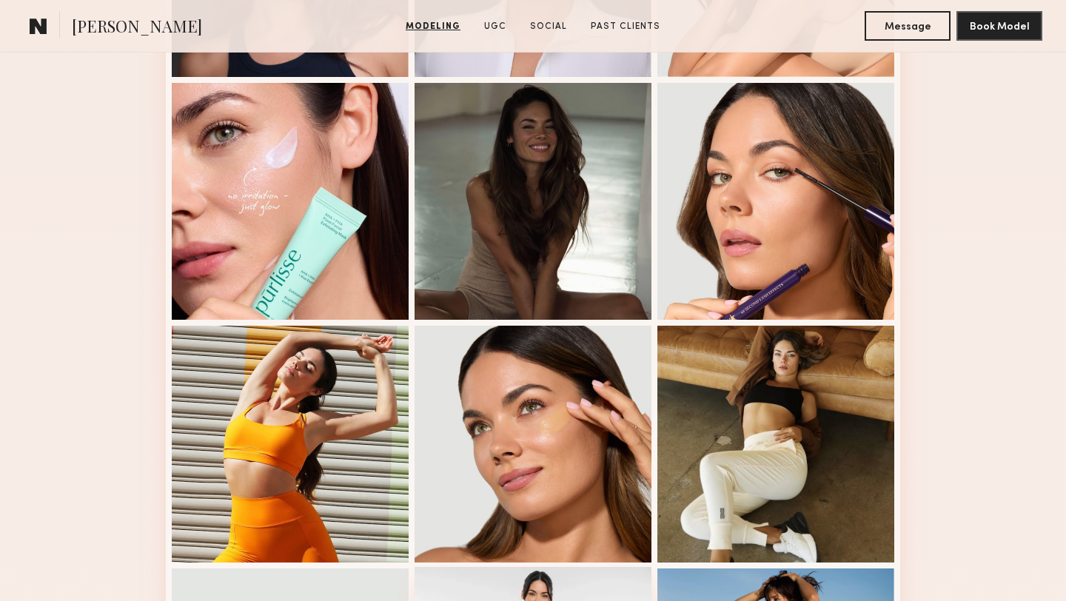
scroll to position [883, 0]
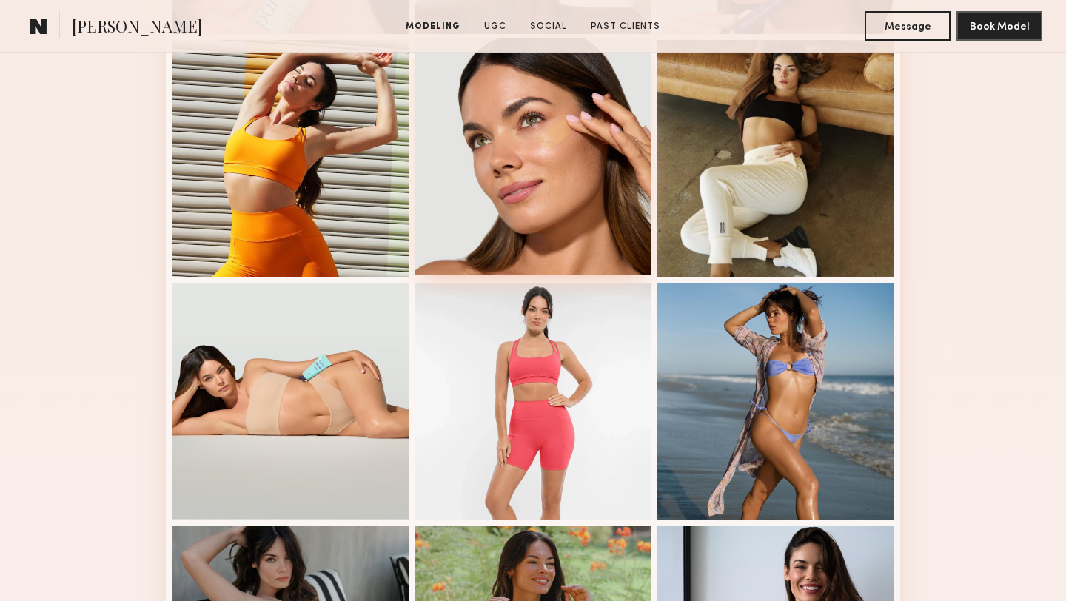
click at [548, 203] on div at bounding box center [533, 157] width 237 height 237
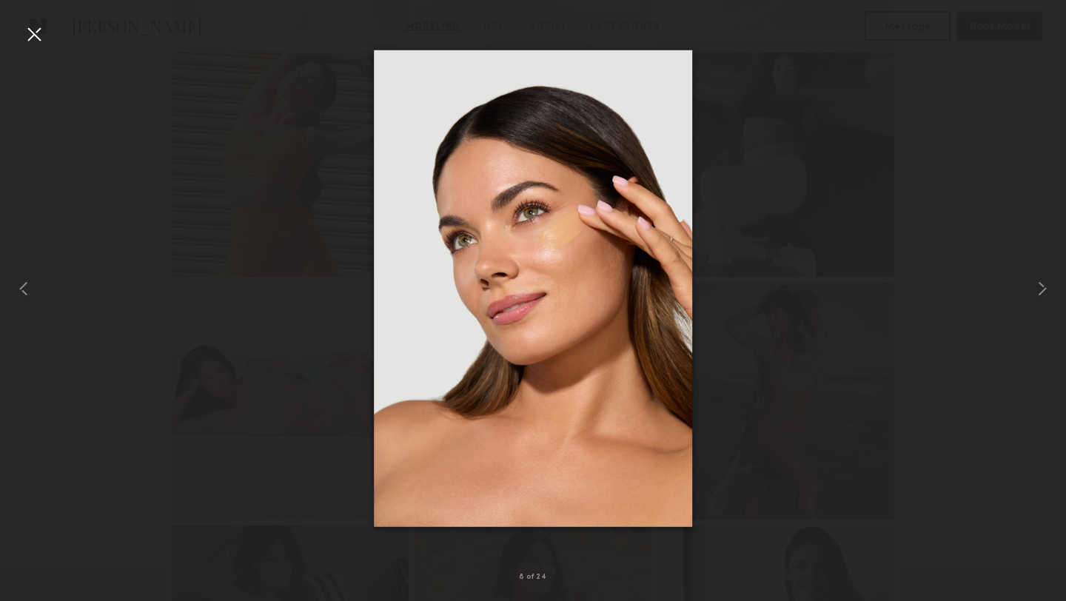
click at [29, 27] on div at bounding box center [34, 34] width 24 height 24
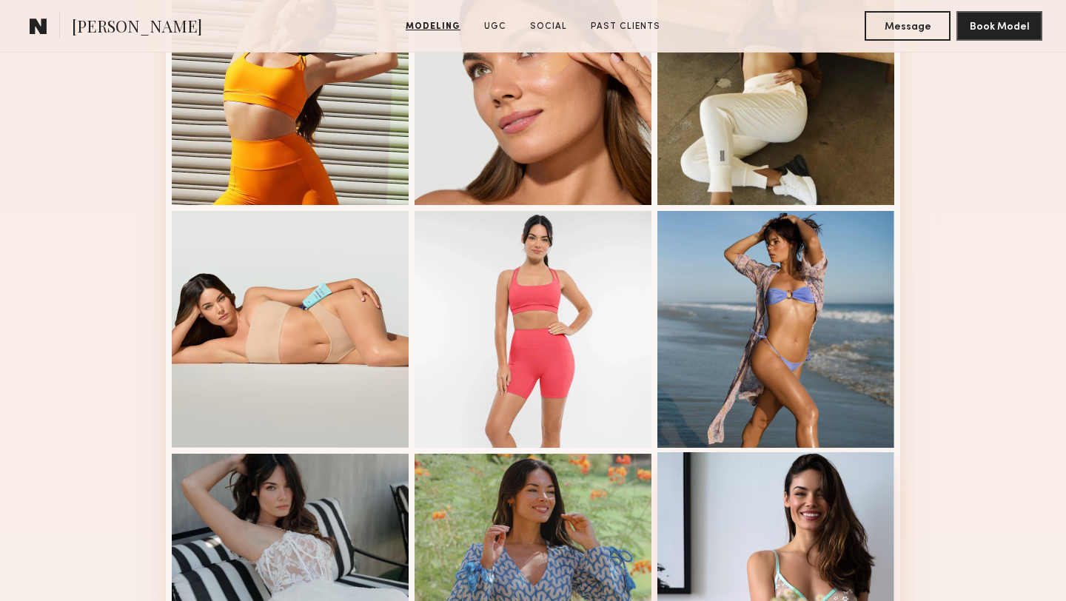
scroll to position [1220, 0]
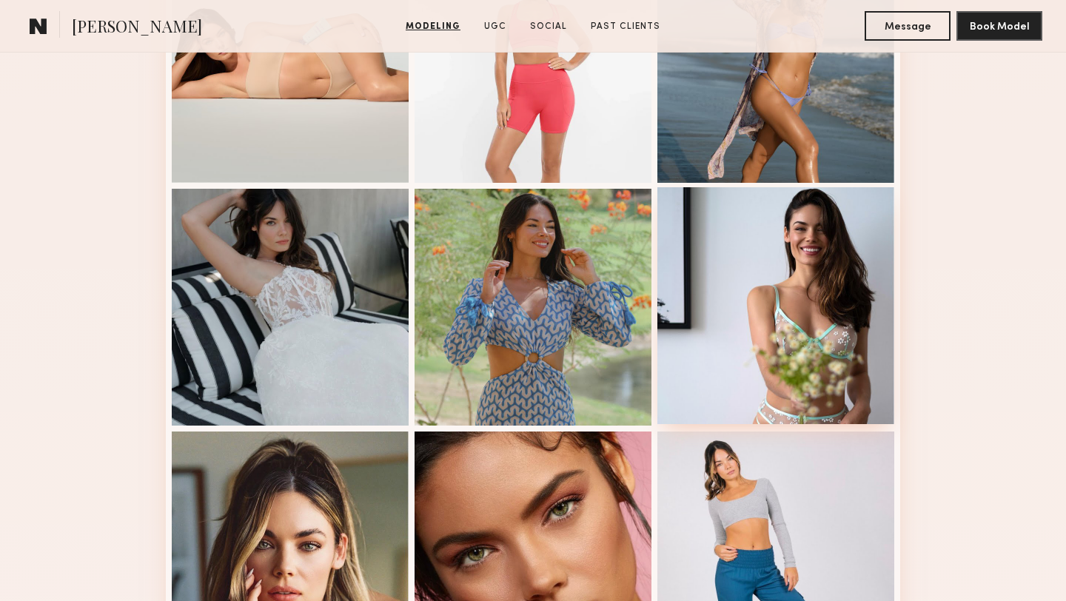
click at [778, 374] on div at bounding box center [776, 305] width 237 height 237
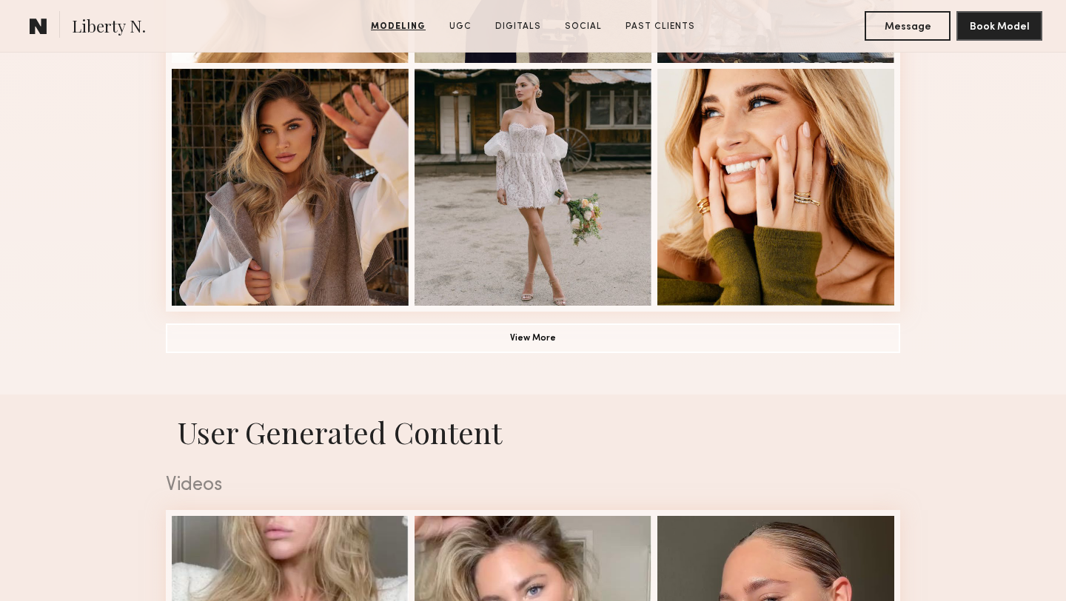
scroll to position [1089, 0]
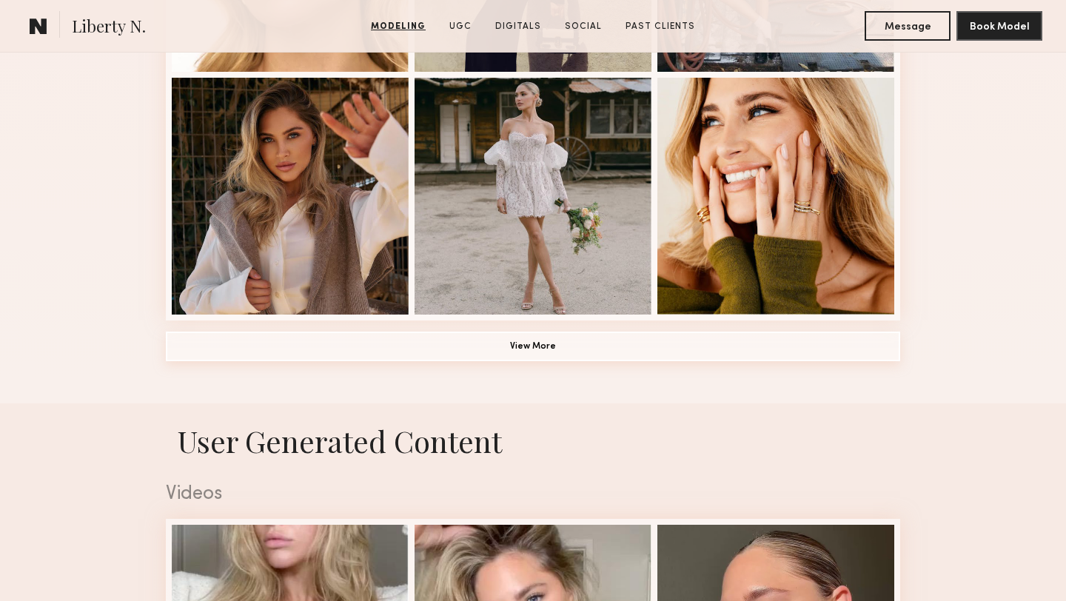
click at [413, 349] on button "View More" at bounding box center [533, 347] width 735 height 30
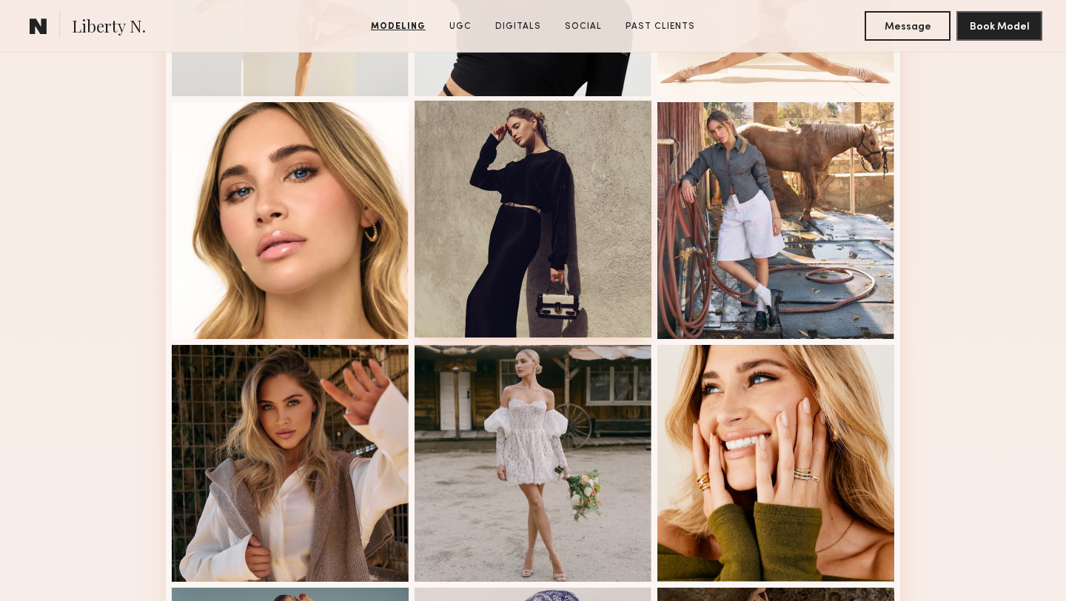
scroll to position [850, 0]
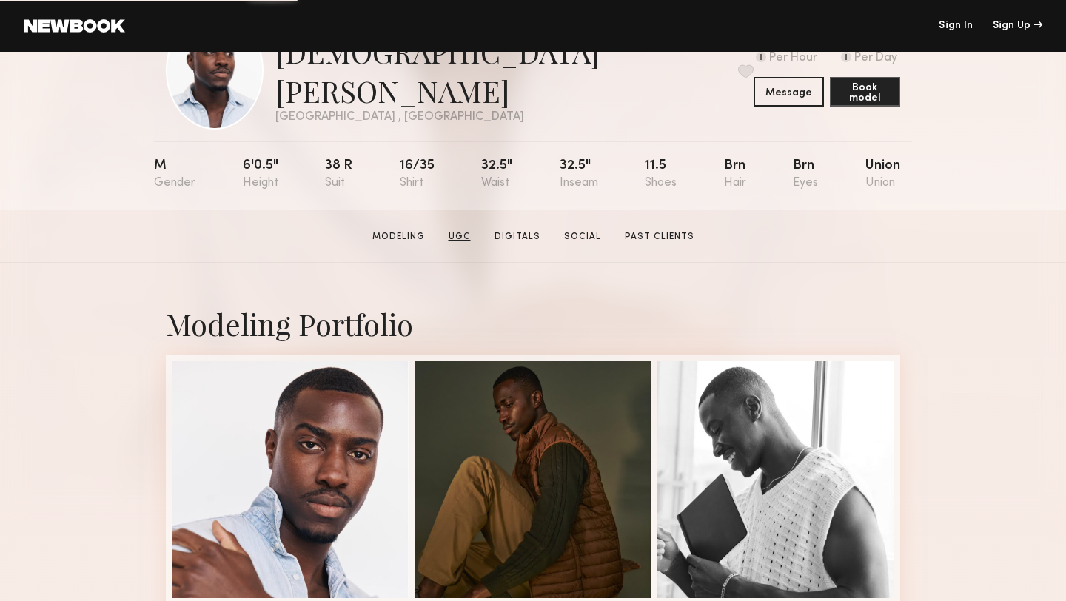
click at [465, 235] on link "UGC" at bounding box center [460, 236] width 34 height 13
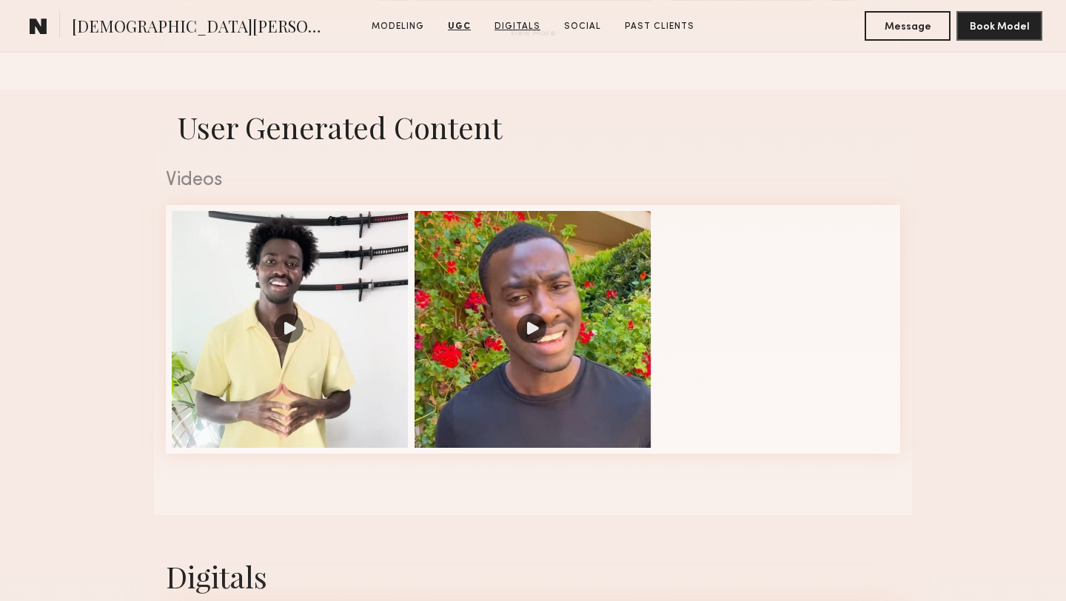
click at [514, 22] on link "Digitals" at bounding box center [518, 26] width 58 height 13
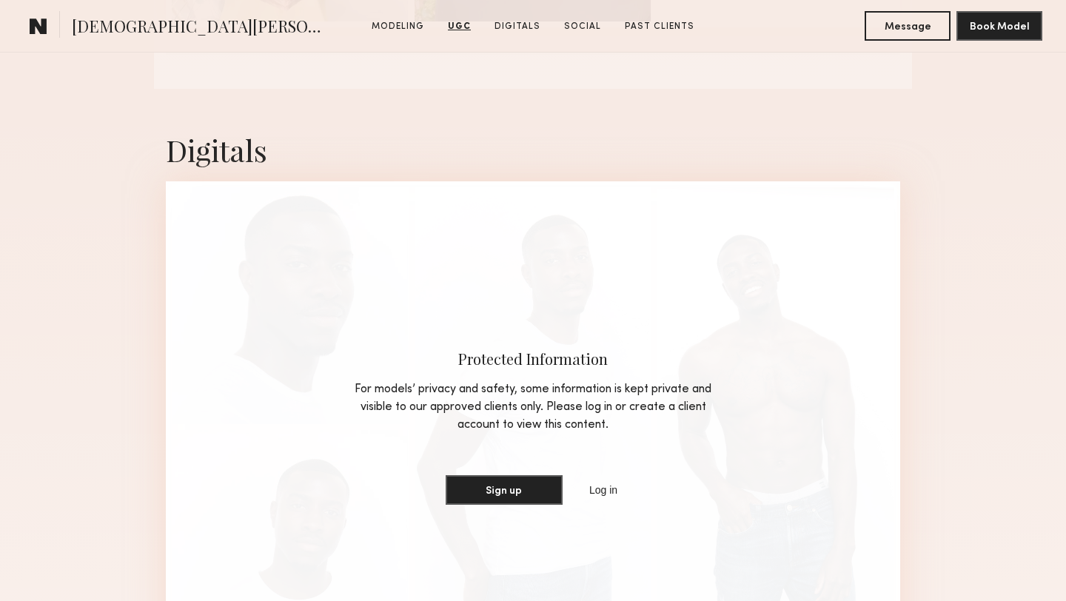
click at [595, 19] on section "Modeling UGC Digitals Social Past Clients" at bounding box center [533, 26] width 335 height 15
click at [588, 30] on link "Social" at bounding box center [583, 26] width 49 height 13
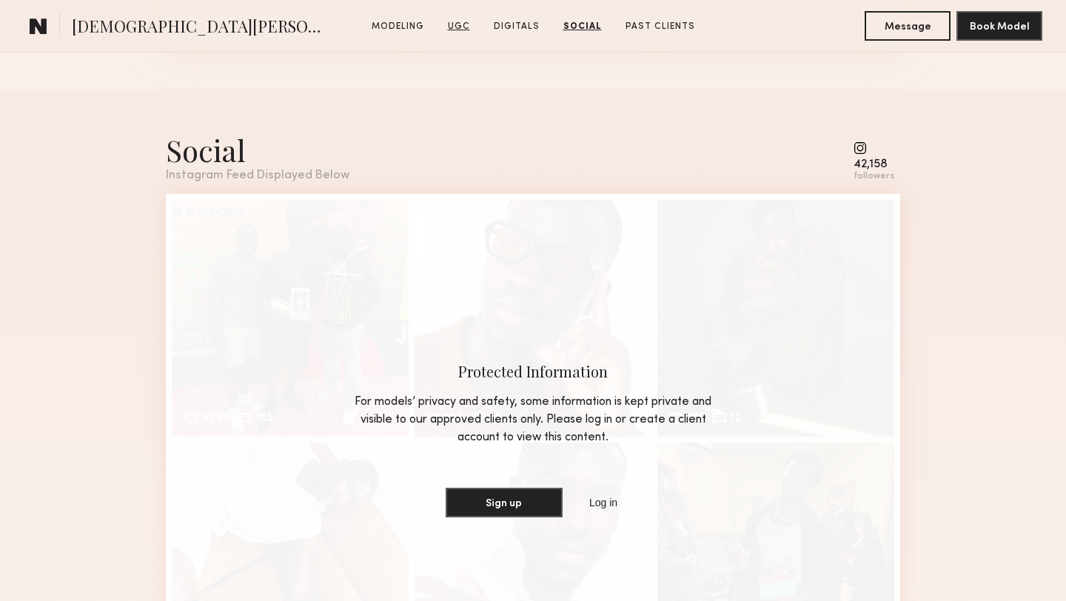
click at [457, 25] on link "UGC" at bounding box center [459, 26] width 34 height 13
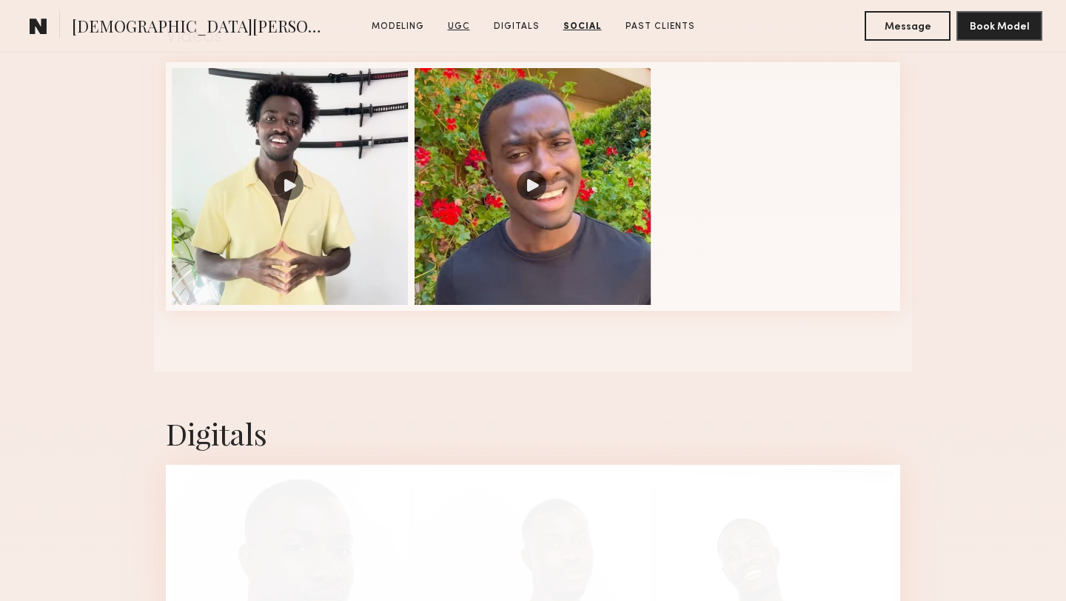
scroll to position [1403, 0]
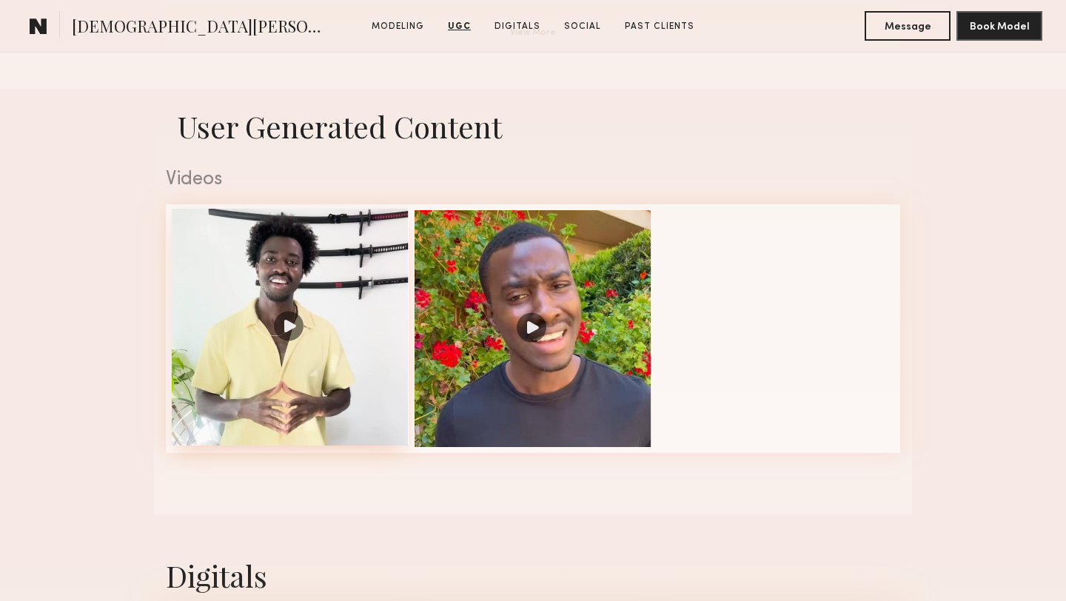
click at [337, 287] on div at bounding box center [290, 327] width 237 height 237
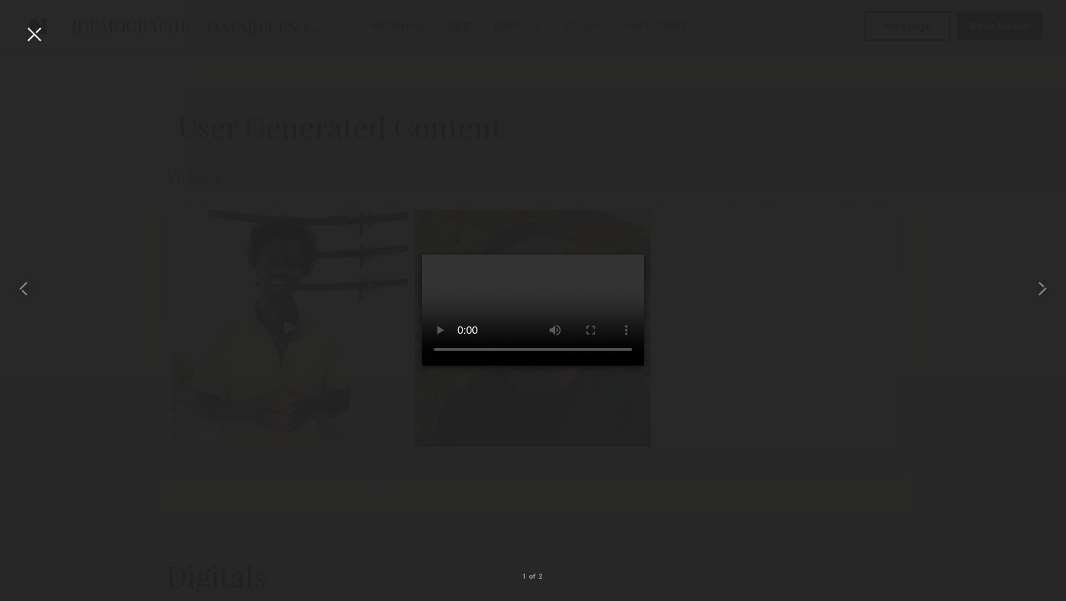
click at [33, 32] on div at bounding box center [34, 34] width 24 height 24
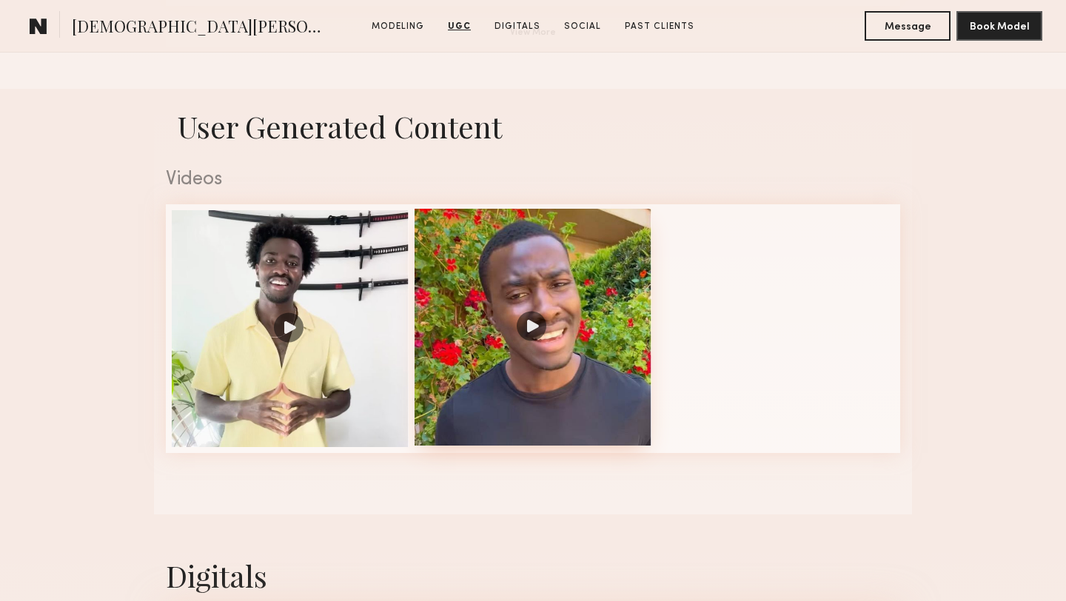
click at [528, 322] on div at bounding box center [533, 327] width 237 height 237
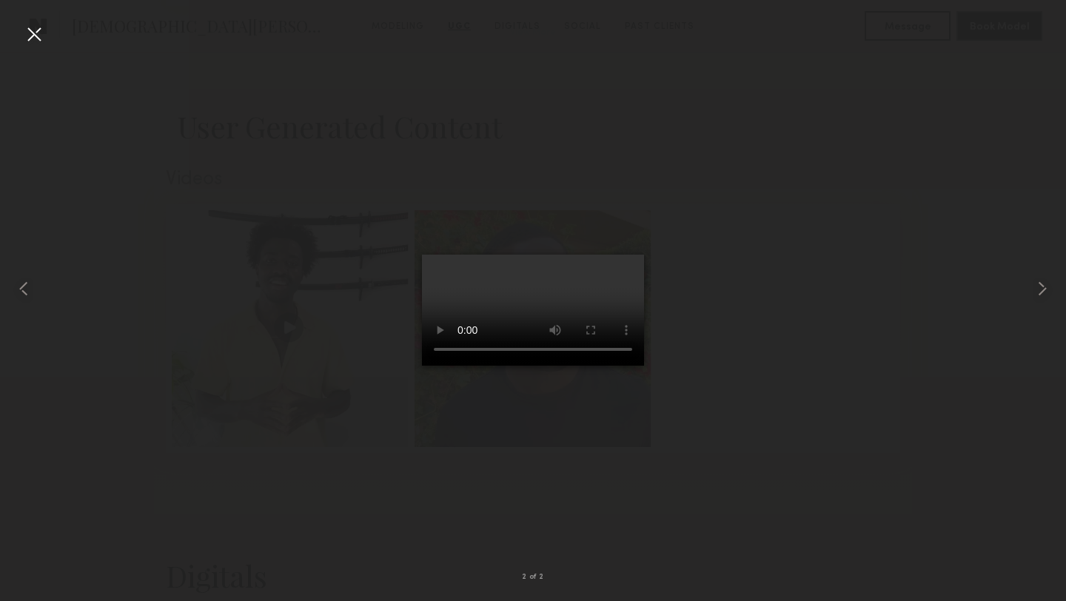
click at [30, 35] on div at bounding box center [34, 34] width 24 height 24
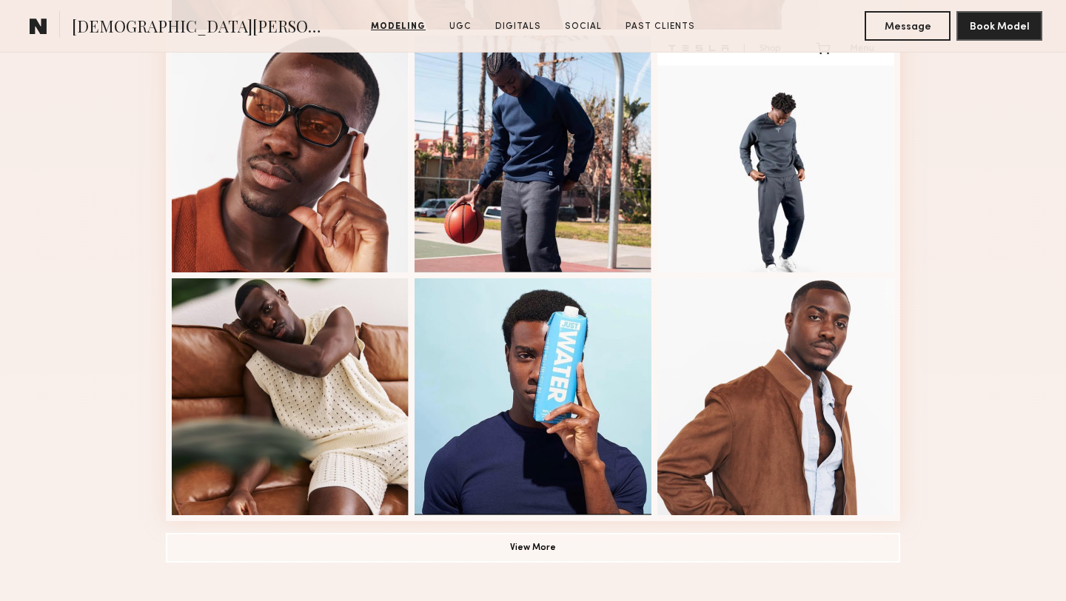
scroll to position [909, 0]
